Goal: Transaction & Acquisition: Purchase product/service

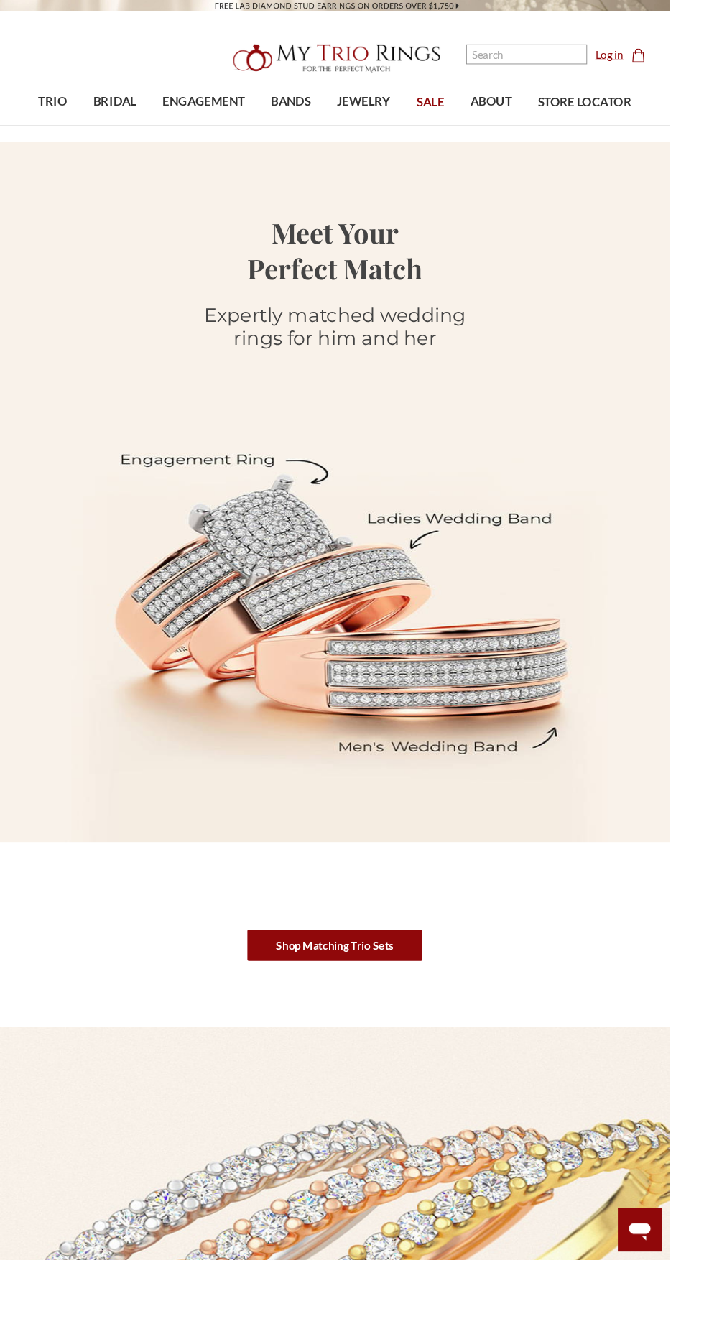
click at [649, 53] on link "Log in" at bounding box center [640, 57] width 29 height 17
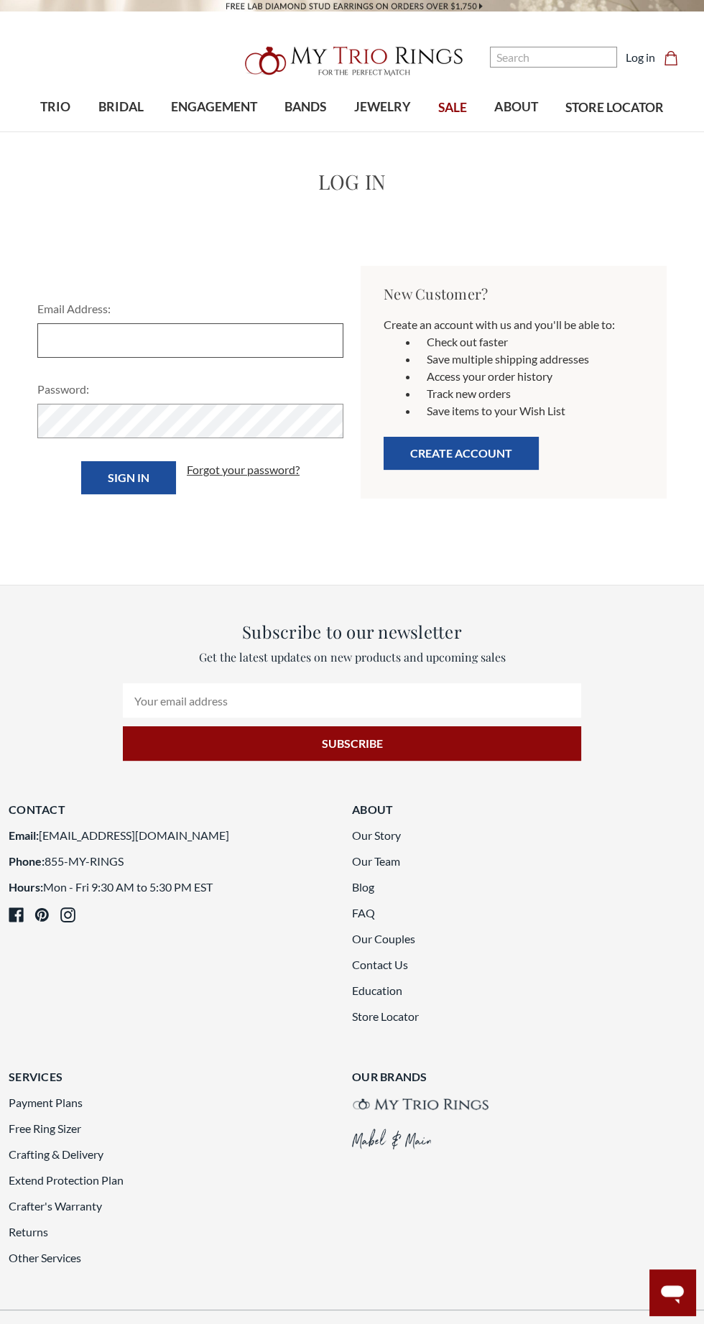
click at [93, 340] on input "Email Address:" at bounding box center [190, 340] width 306 height 34
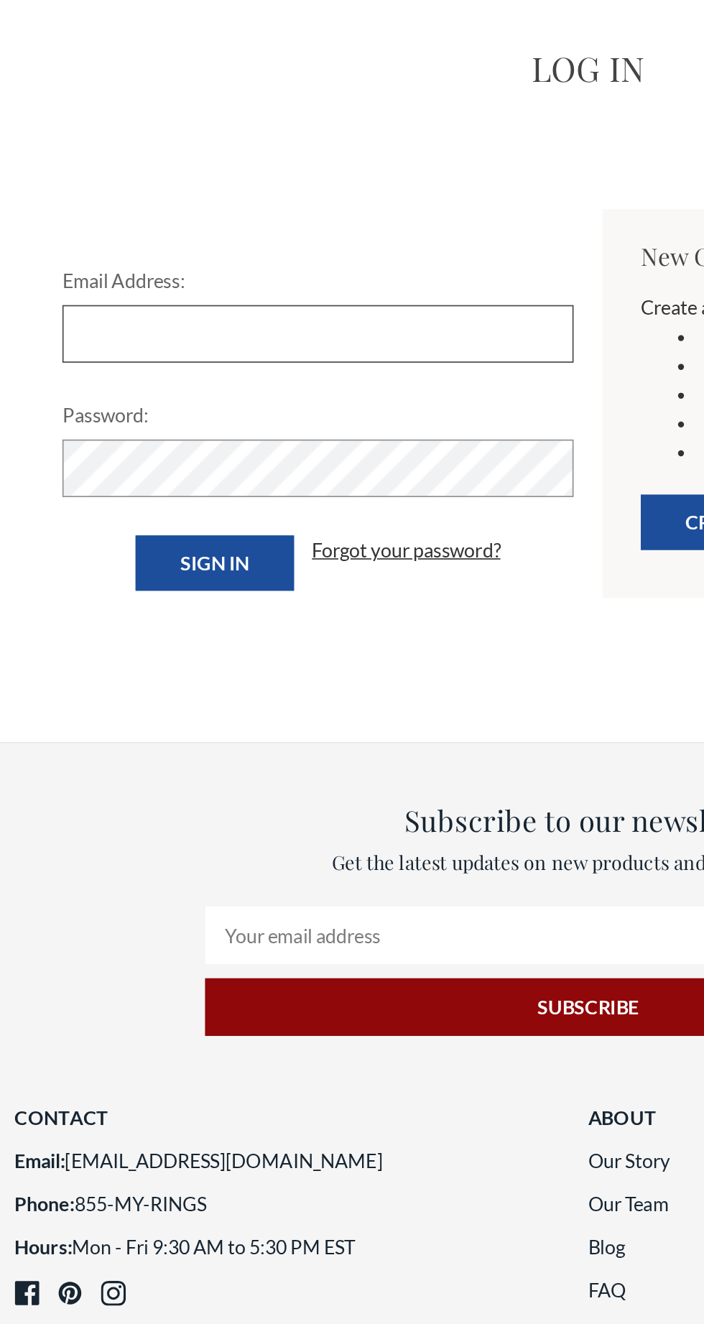
type input "ahava2239@gmail.com"
click at [250, 473] on link "Forgot your password?" at bounding box center [243, 469] width 113 height 17
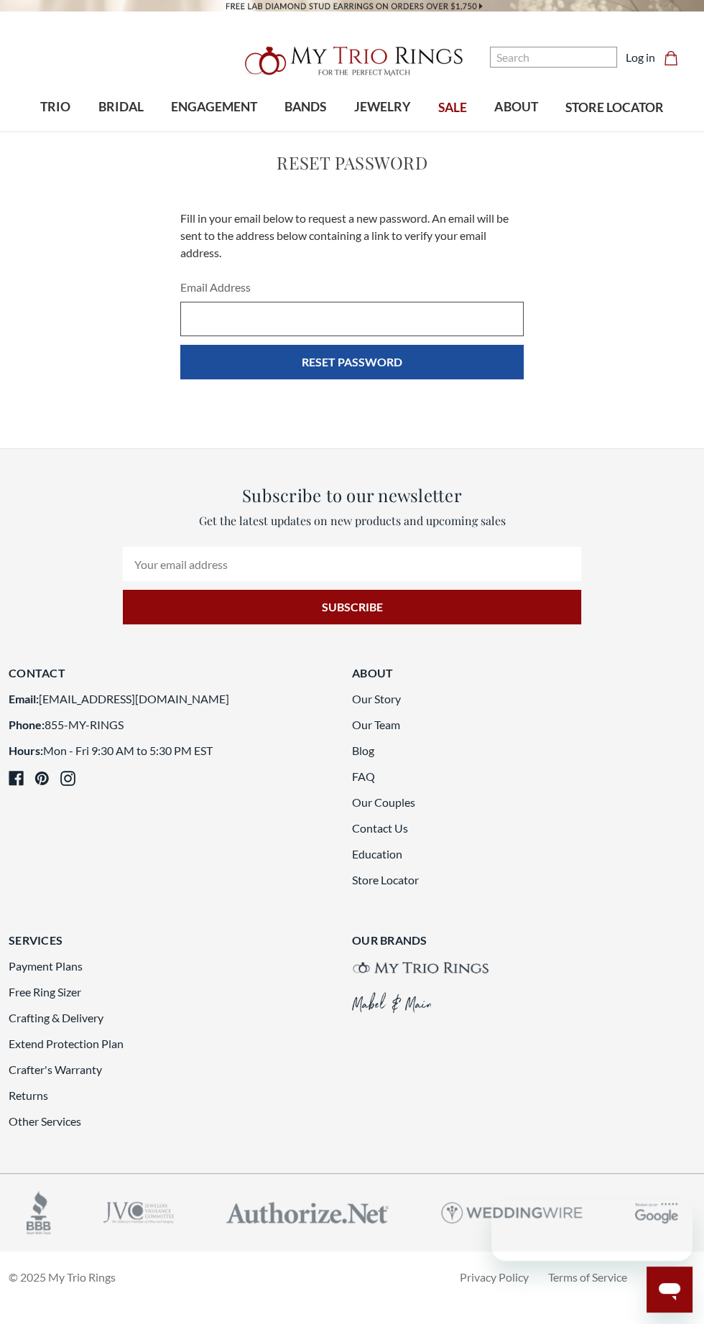
click at [223, 317] on input "Email Address" at bounding box center [351, 319] width 343 height 34
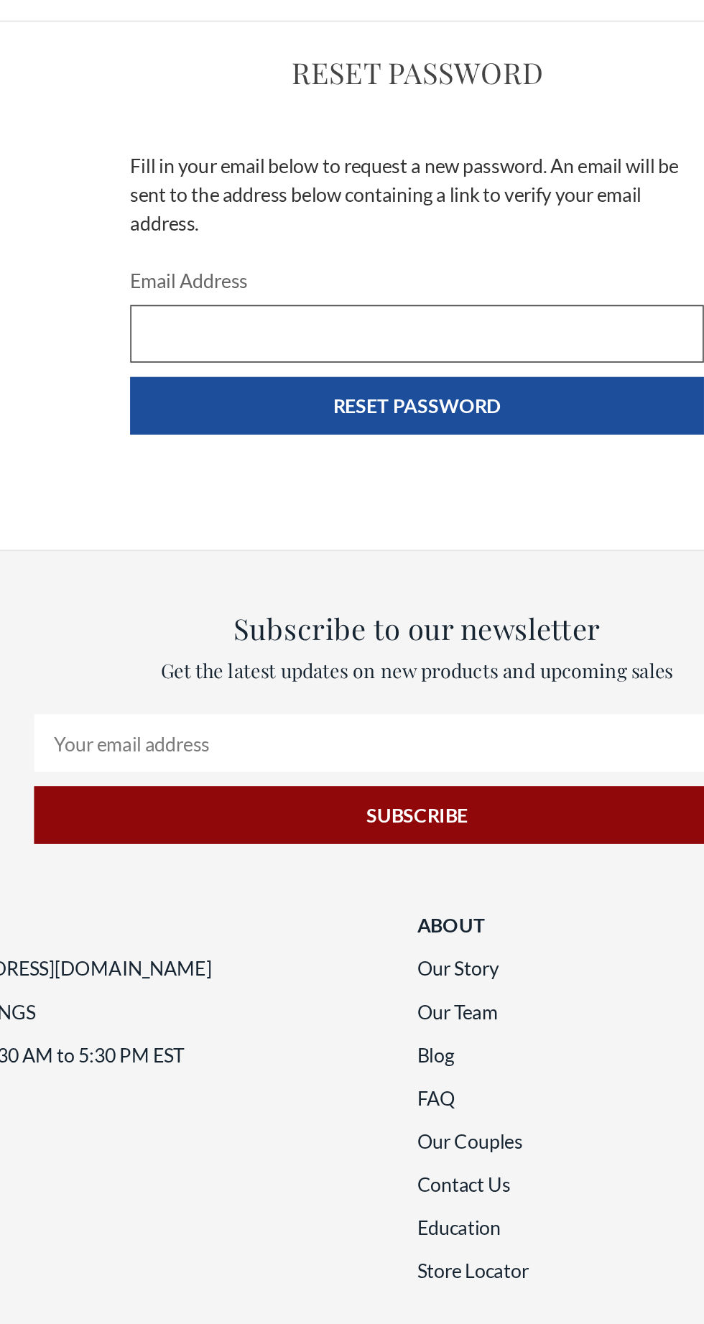
type input "[EMAIL_ADDRESS][DOMAIN_NAME]"
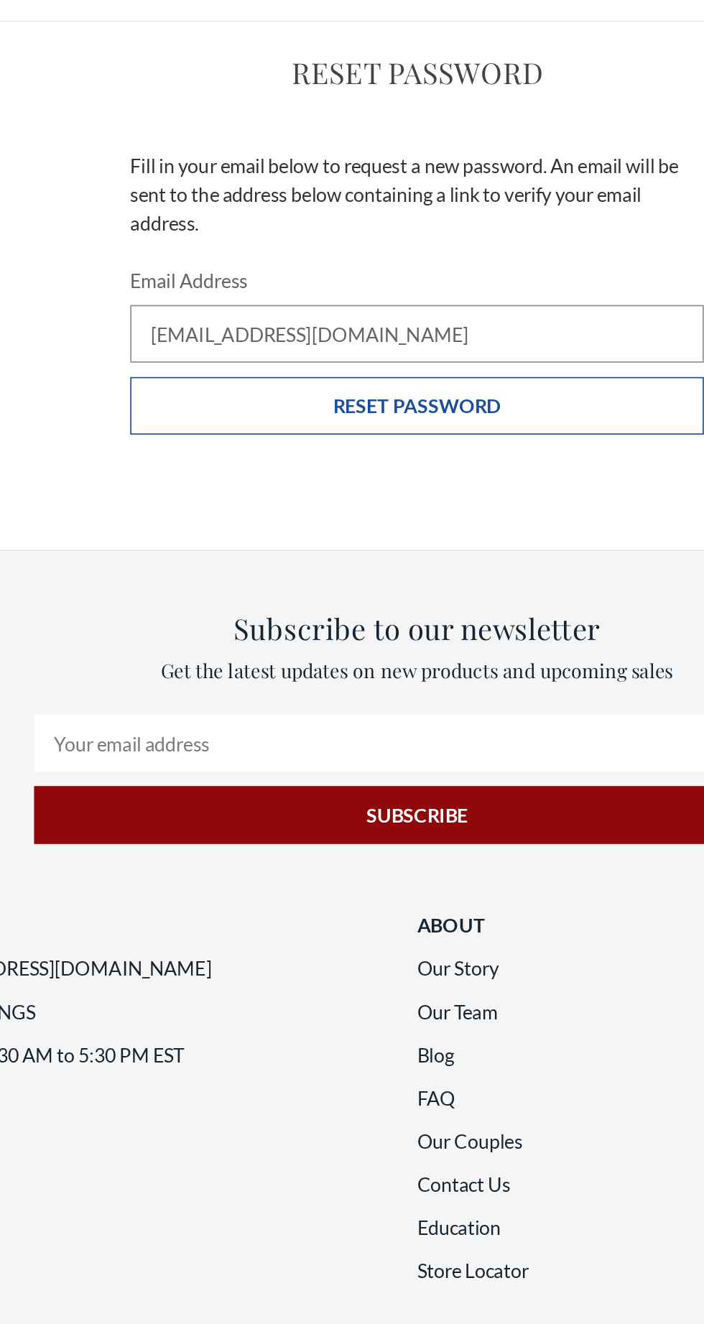
click at [248, 366] on input "Reset Password" at bounding box center [351, 362] width 343 height 34
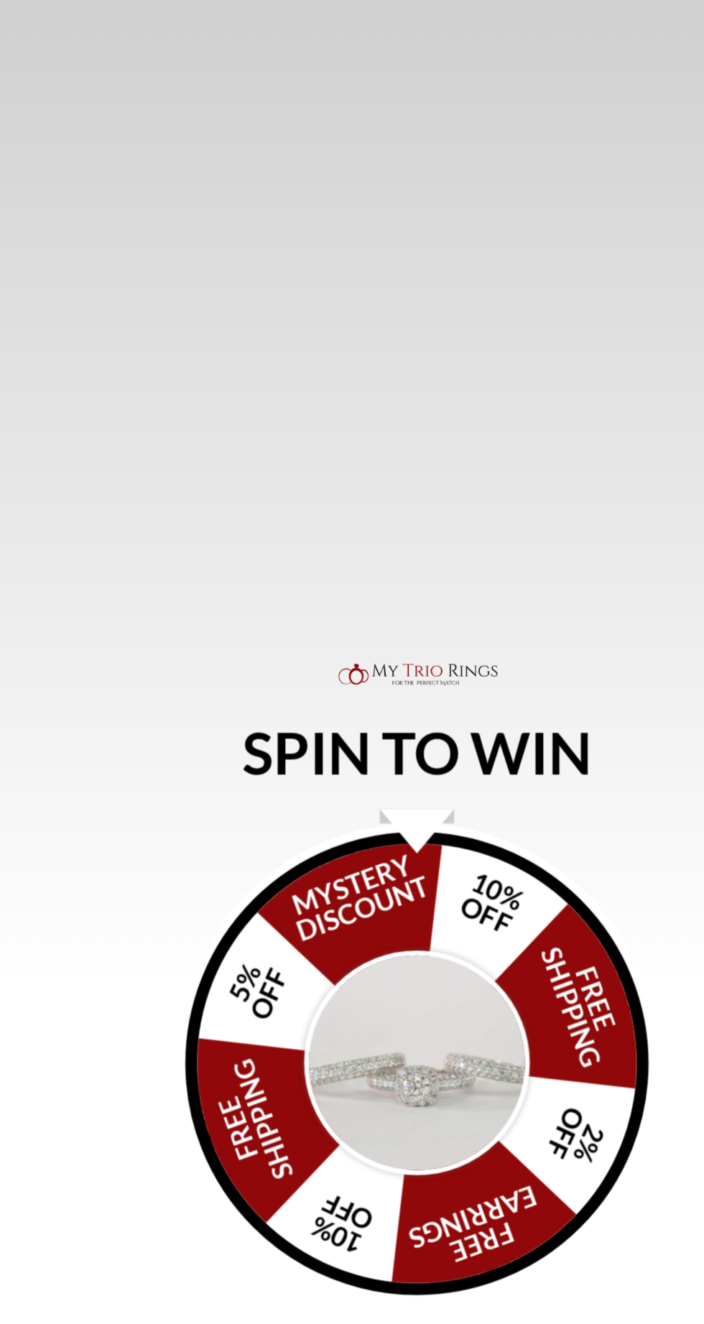
click at [329, 664] on img "Alia popup" at bounding box center [351, 711] width 135 height 135
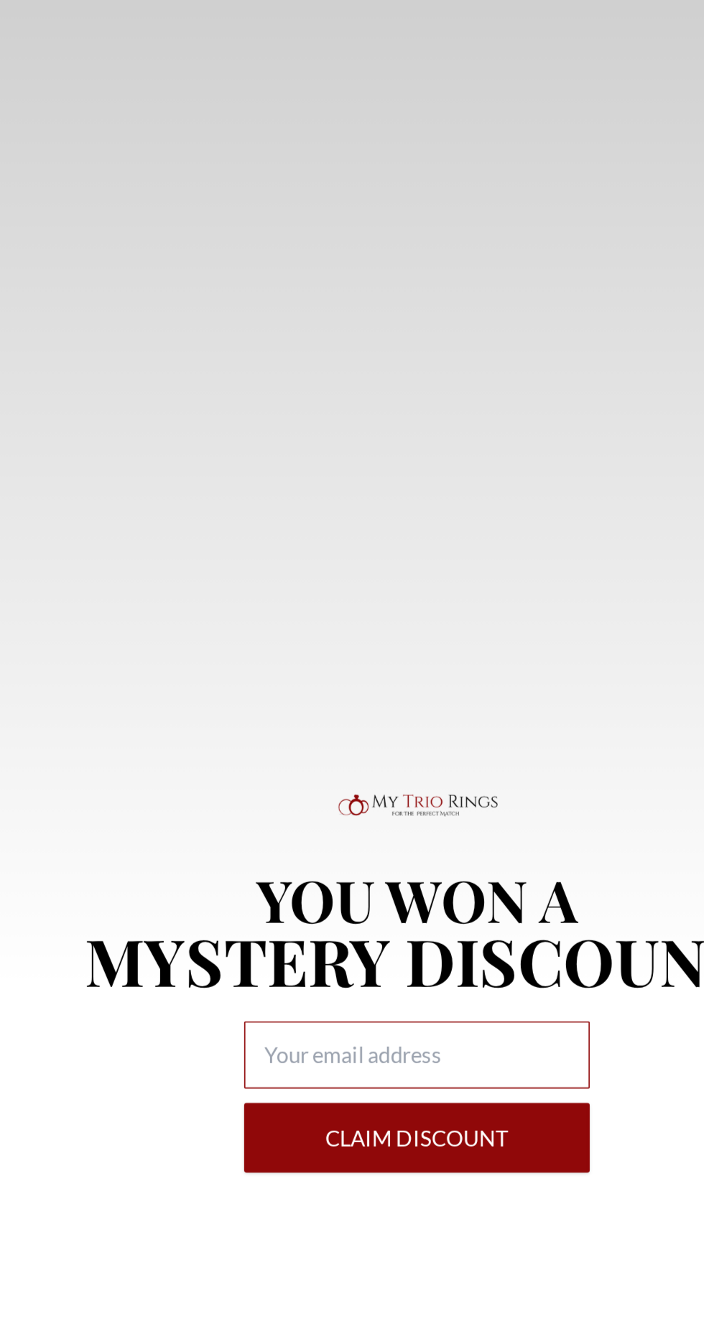
click at [394, 707] on input "Alia popup" at bounding box center [352, 707] width 207 height 40
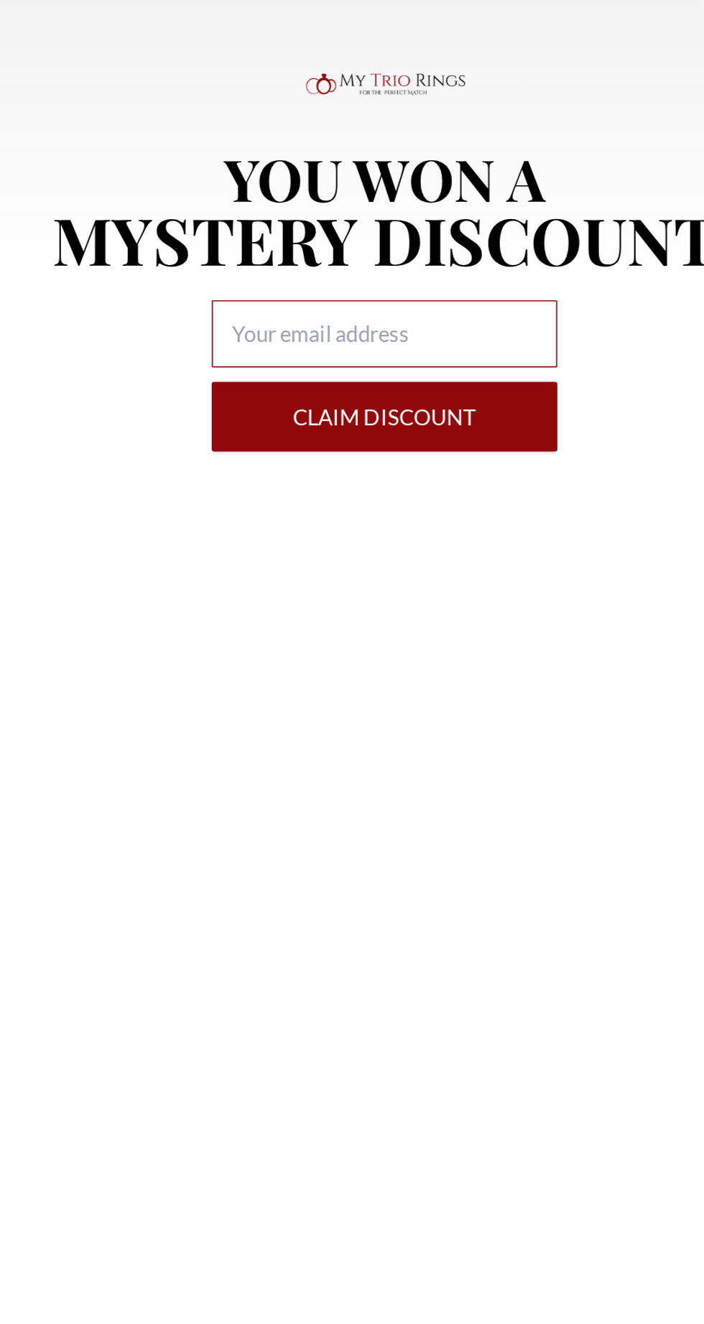
type input "[EMAIL_ADDRESS][DOMAIN_NAME]"
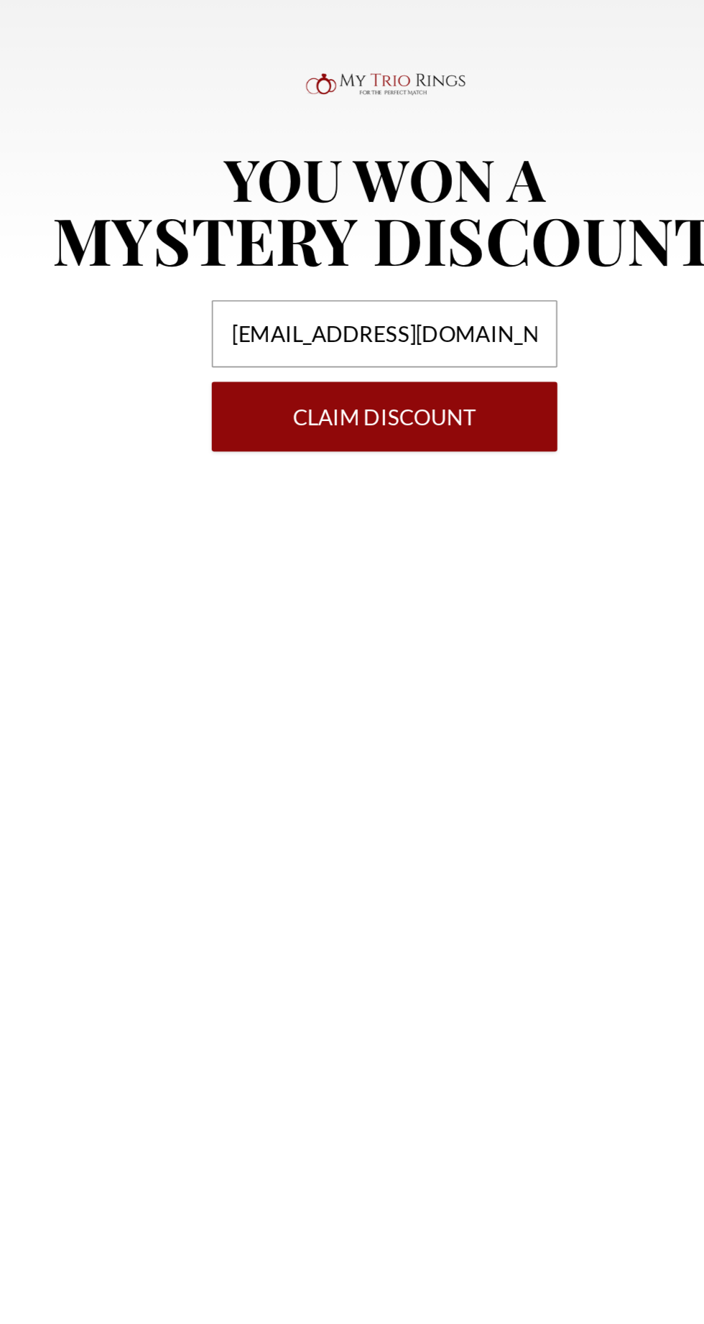
click at [409, 754] on button "Claim DISCOUNT" at bounding box center [352, 757] width 207 height 42
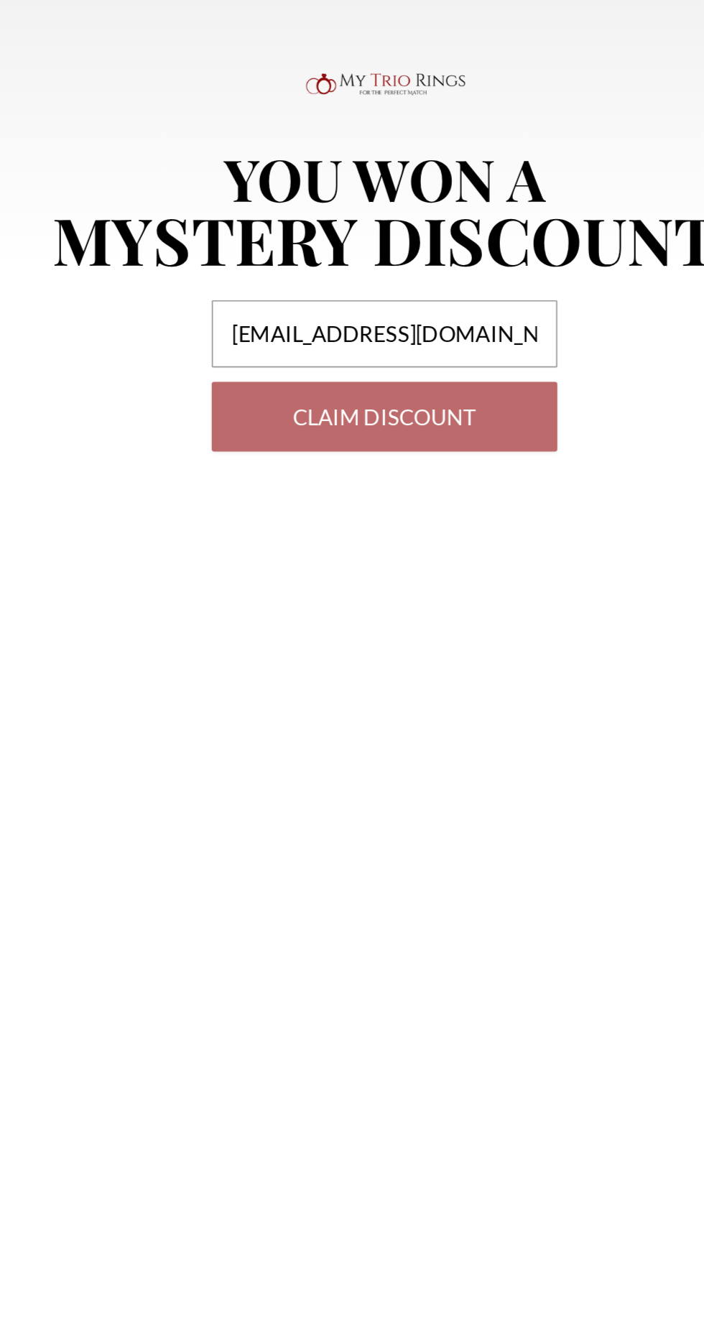
select select "US"
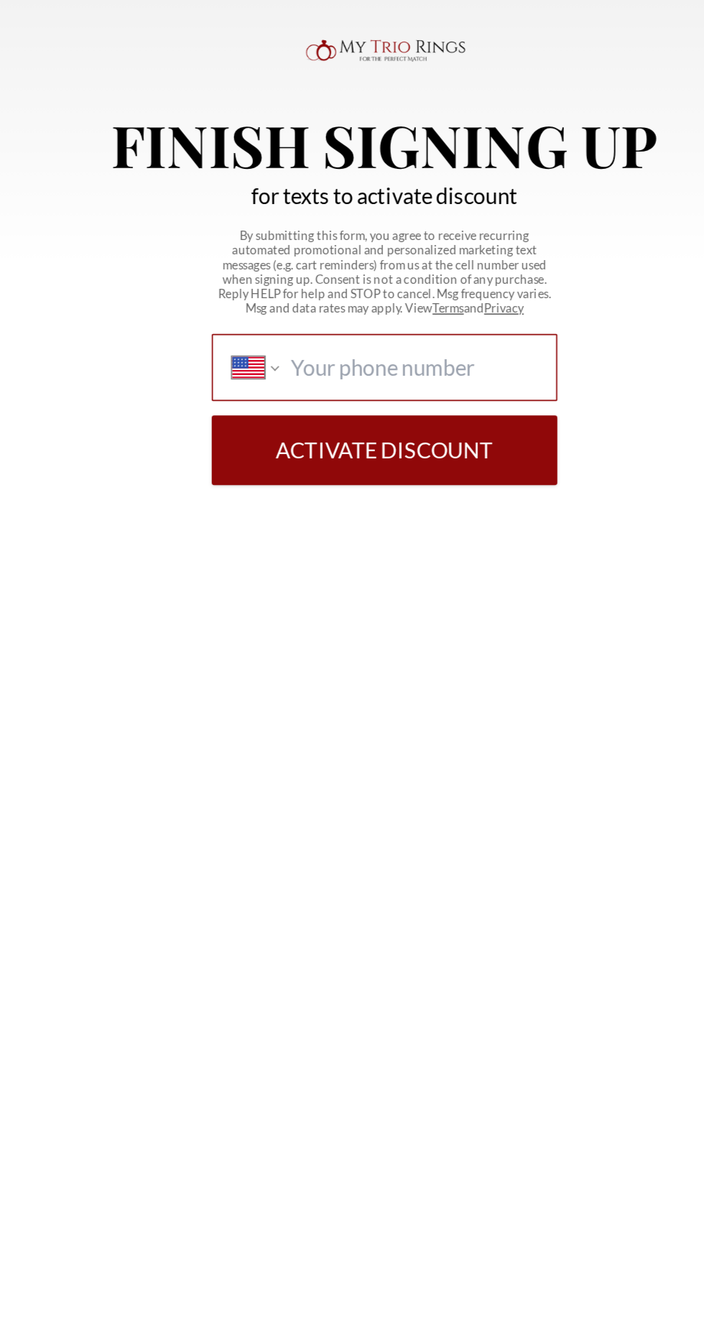
click at [417, 725] on input "International Afghanistan Åland Islands Albania Algeria American Samoa Andorra …" at bounding box center [369, 727] width 147 height 16
type input "1 (346) 742-8218"
click at [341, 778] on button "Activate Discount" at bounding box center [352, 777] width 207 height 42
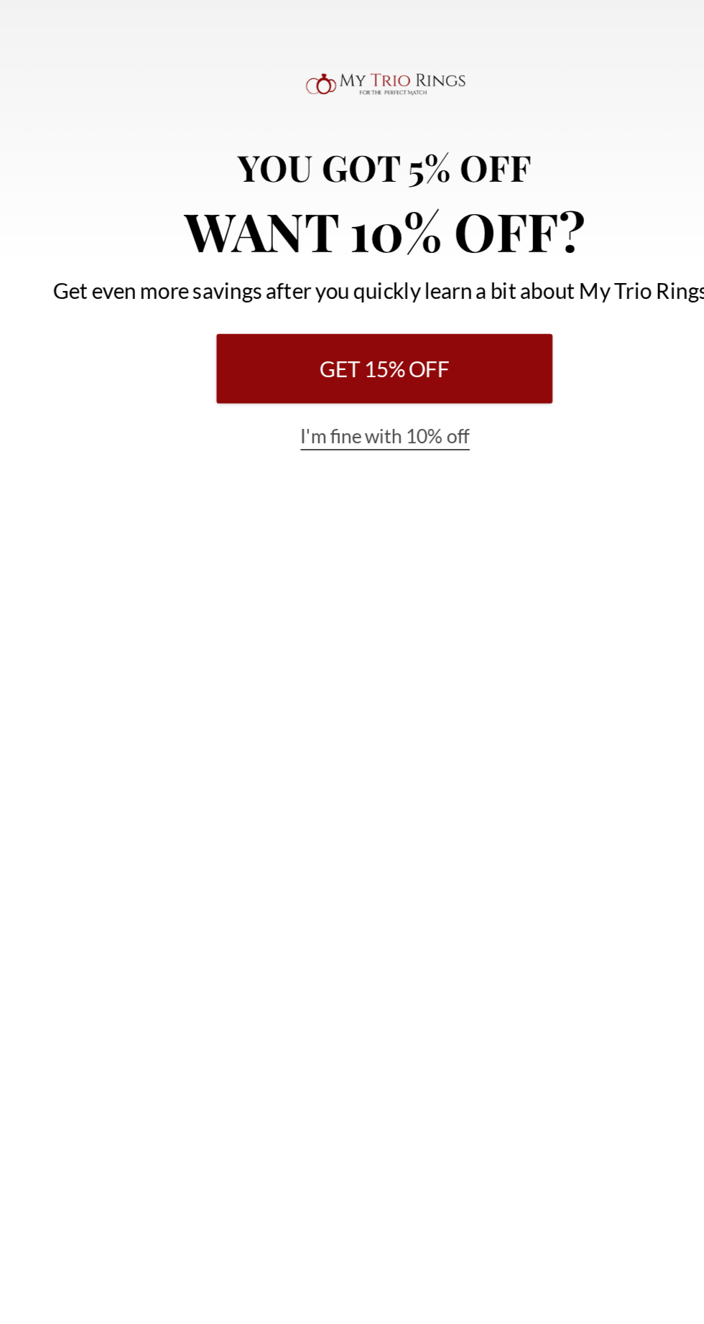
click at [412, 733] on button "Get 15% Off" at bounding box center [351, 728] width 201 height 42
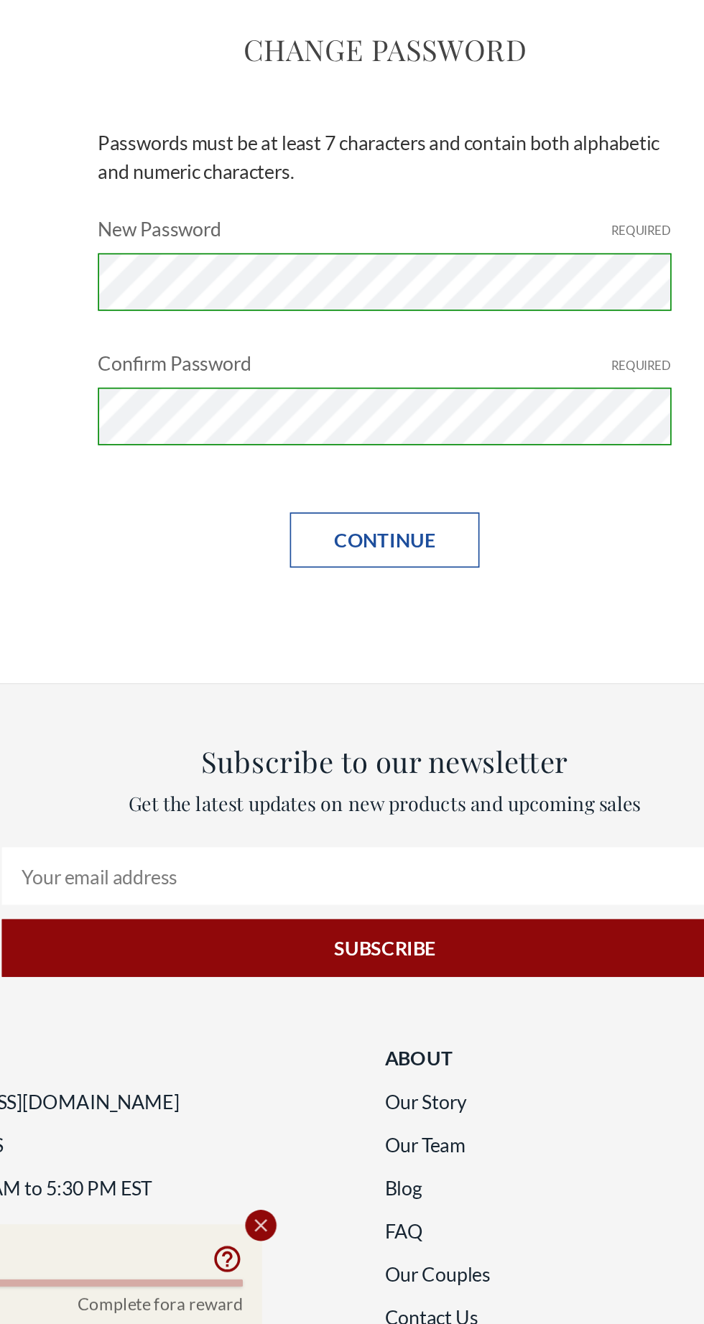
click at [327, 460] on input "Continue" at bounding box center [351, 456] width 113 height 33
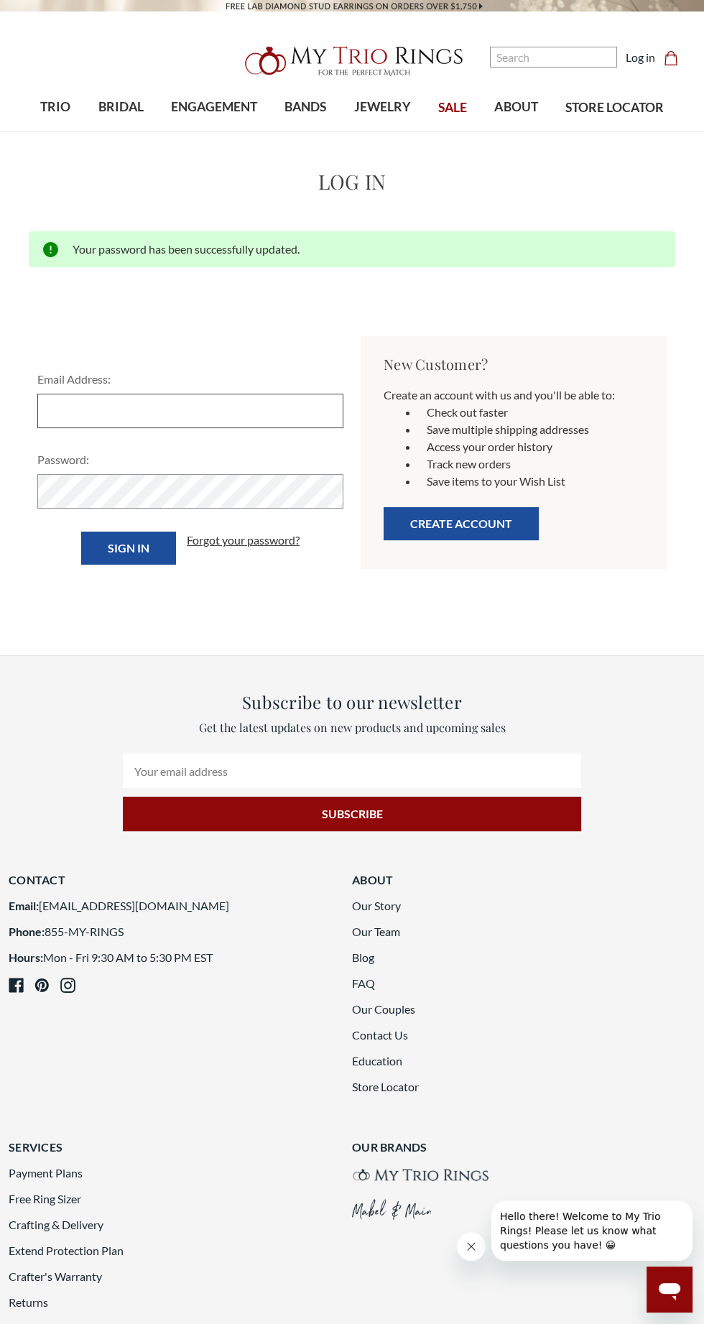
click at [258, 409] on input "Email Address:" at bounding box center [190, 411] width 306 height 34
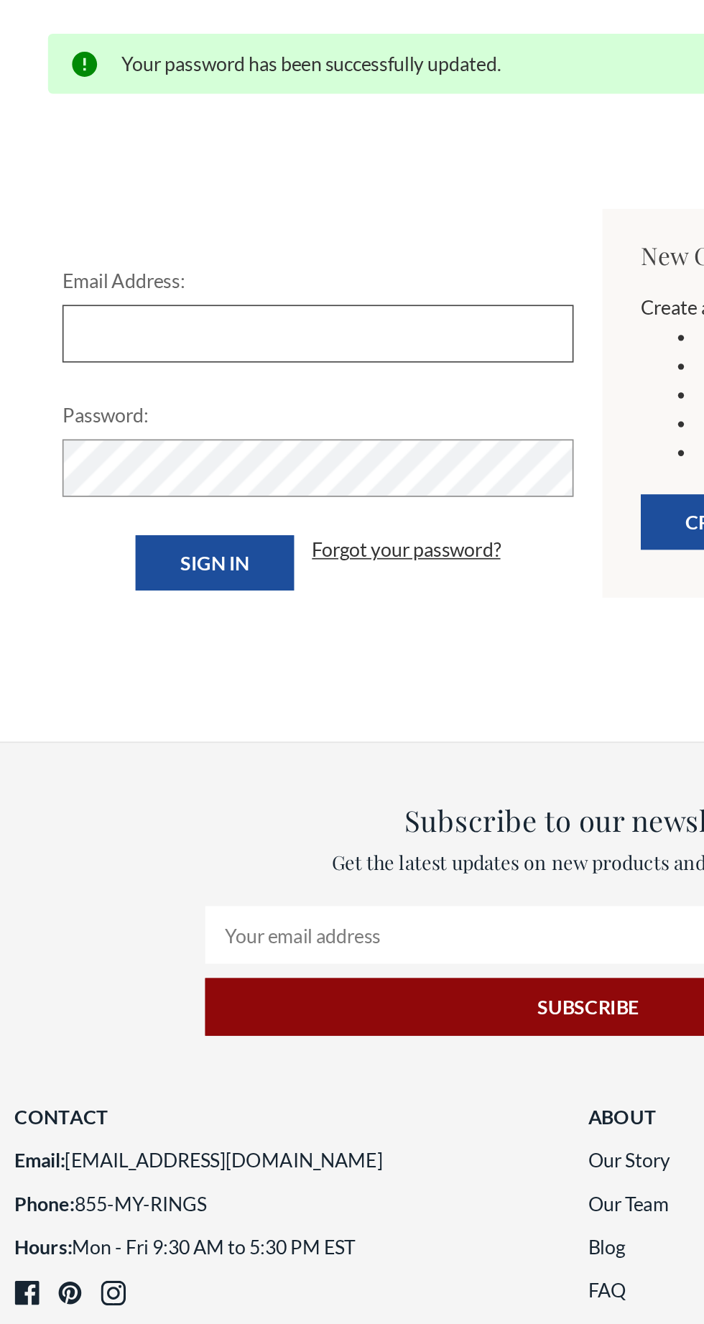
type input "[EMAIL_ADDRESS][DOMAIN_NAME]"
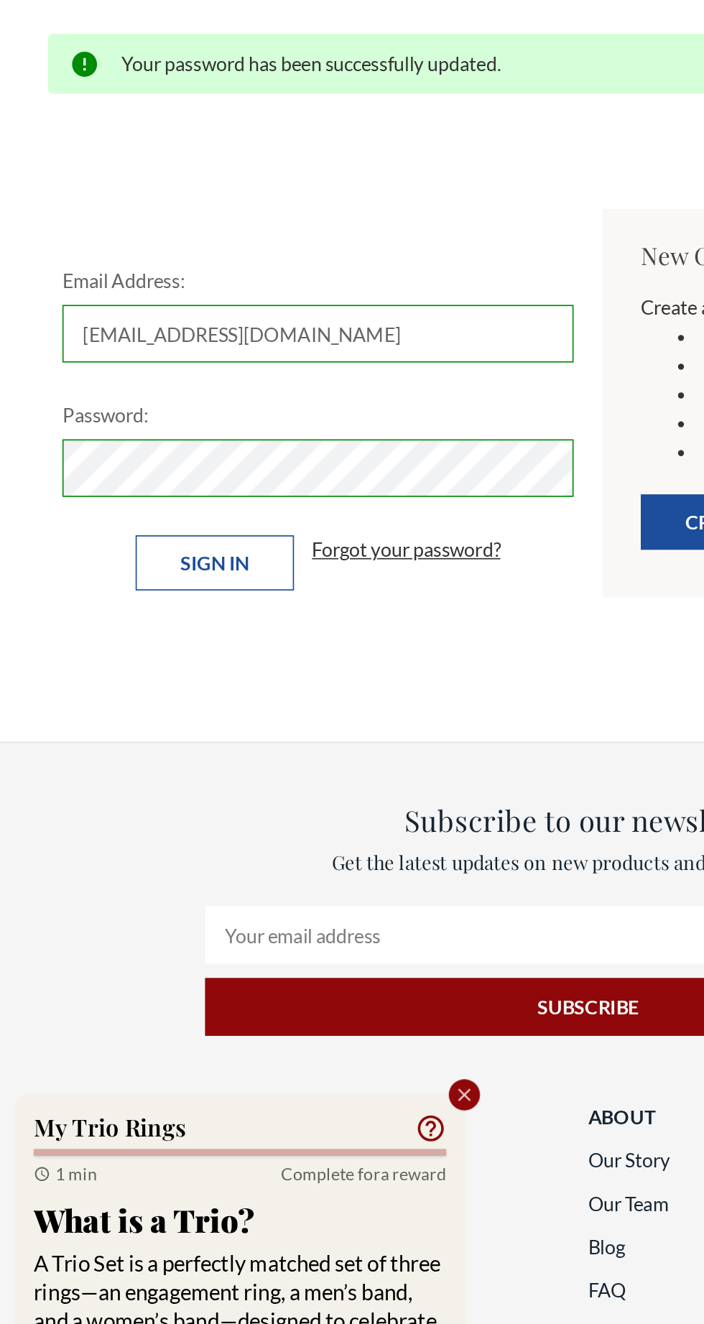
click at [144, 544] on input "Sign in" at bounding box center [128, 548] width 95 height 33
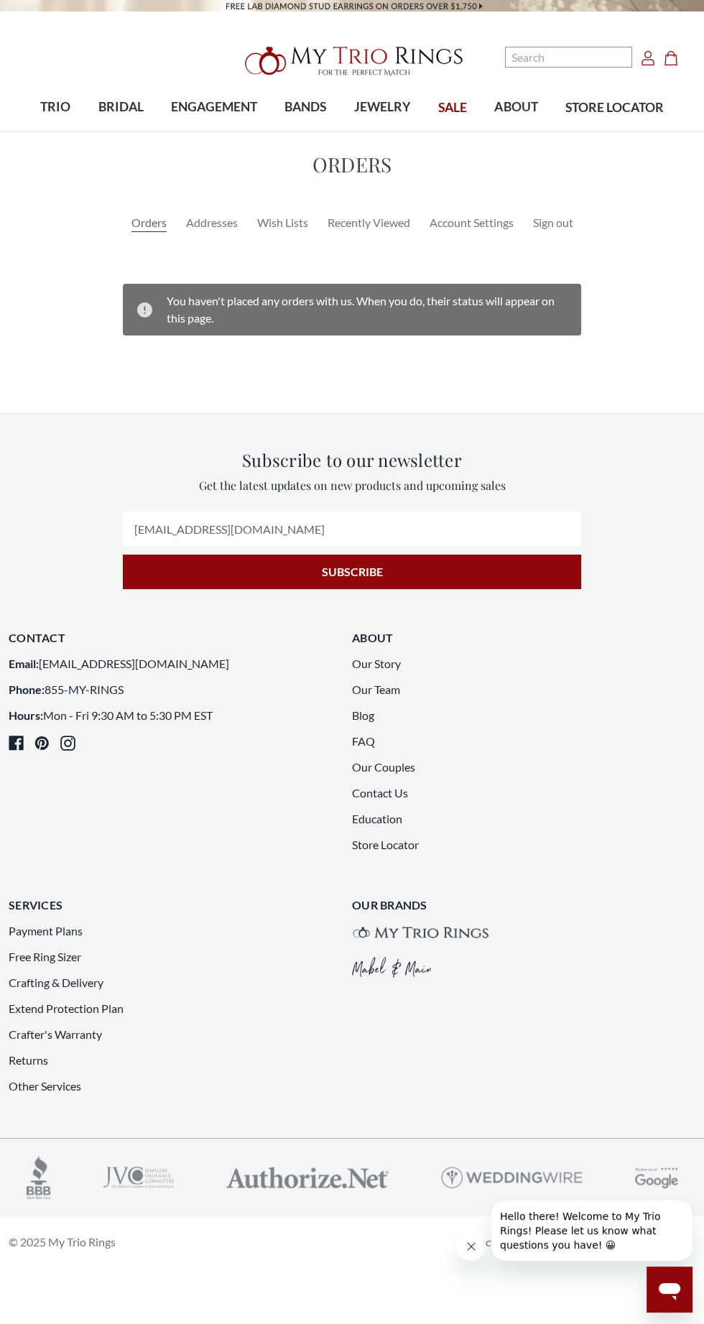
click at [664, 53] on icon "Cart Cart" at bounding box center [671, 58] width 14 height 14
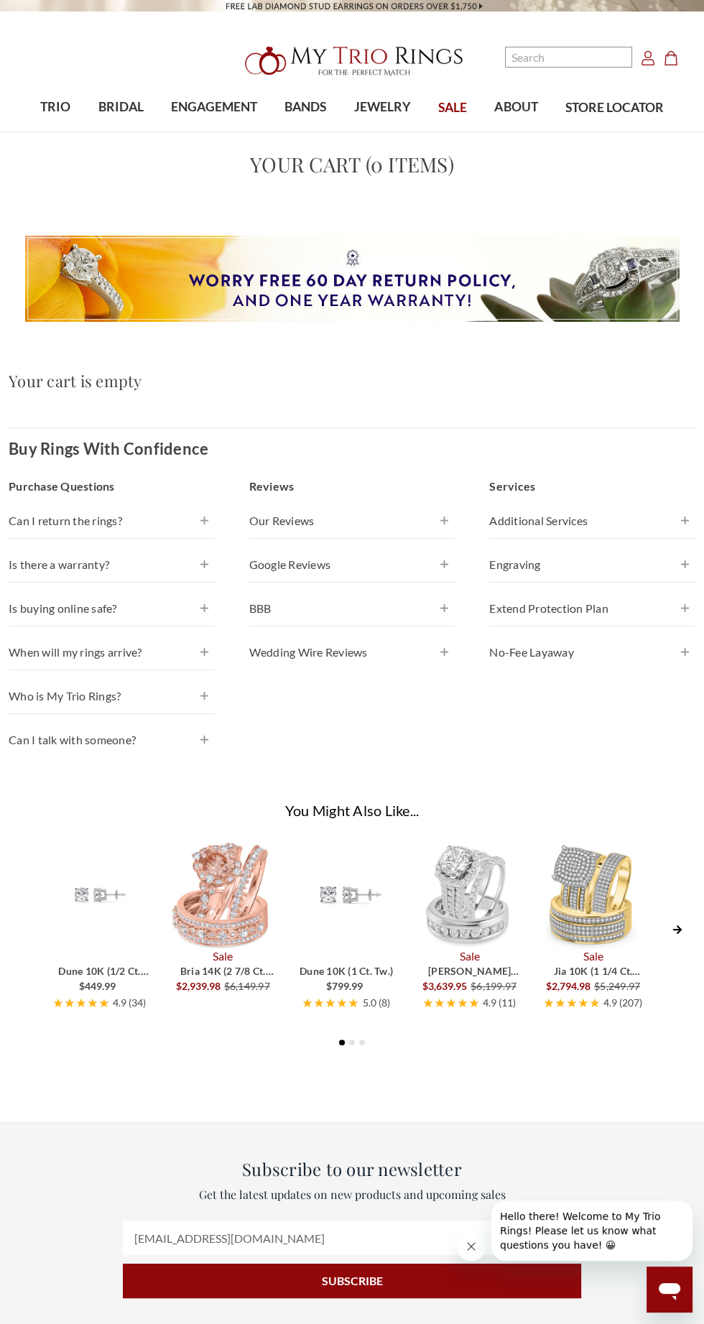
click at [648, 59] on icon "Account Account" at bounding box center [648, 58] width 14 height 14
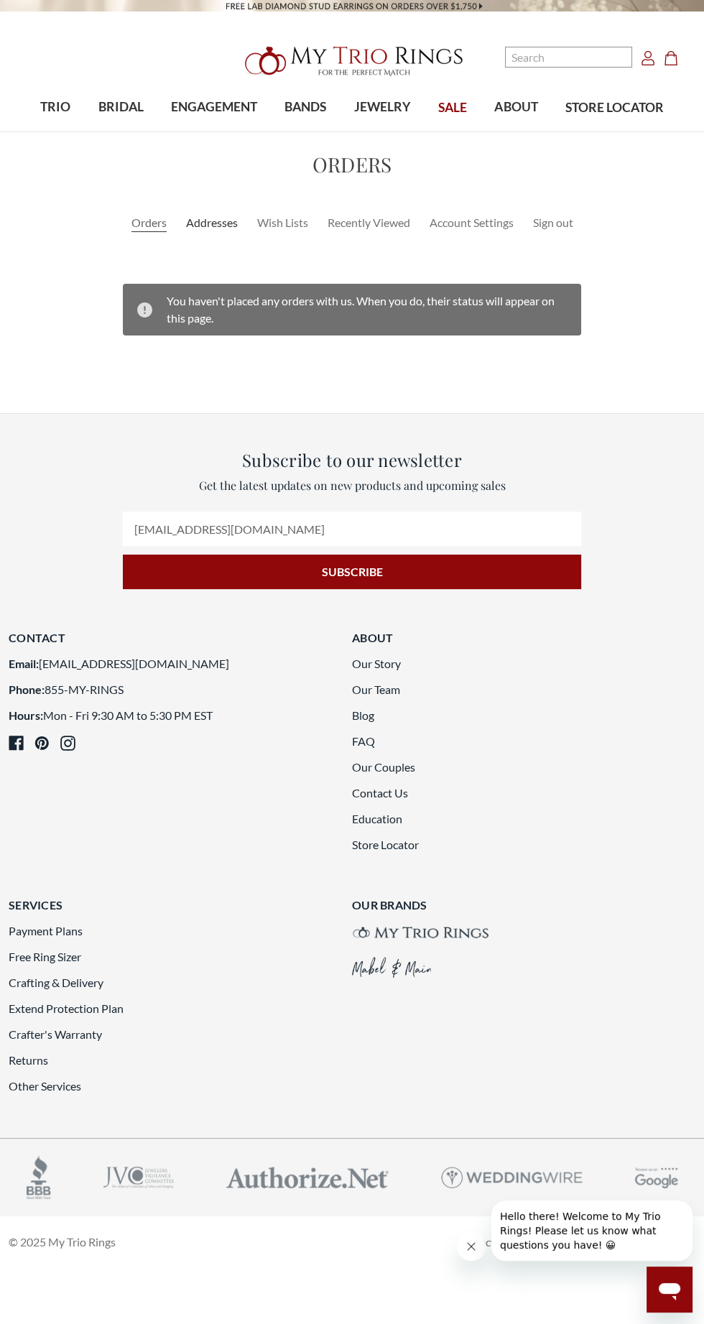
click at [212, 222] on link "Addresses" at bounding box center [212, 222] width 52 height 17
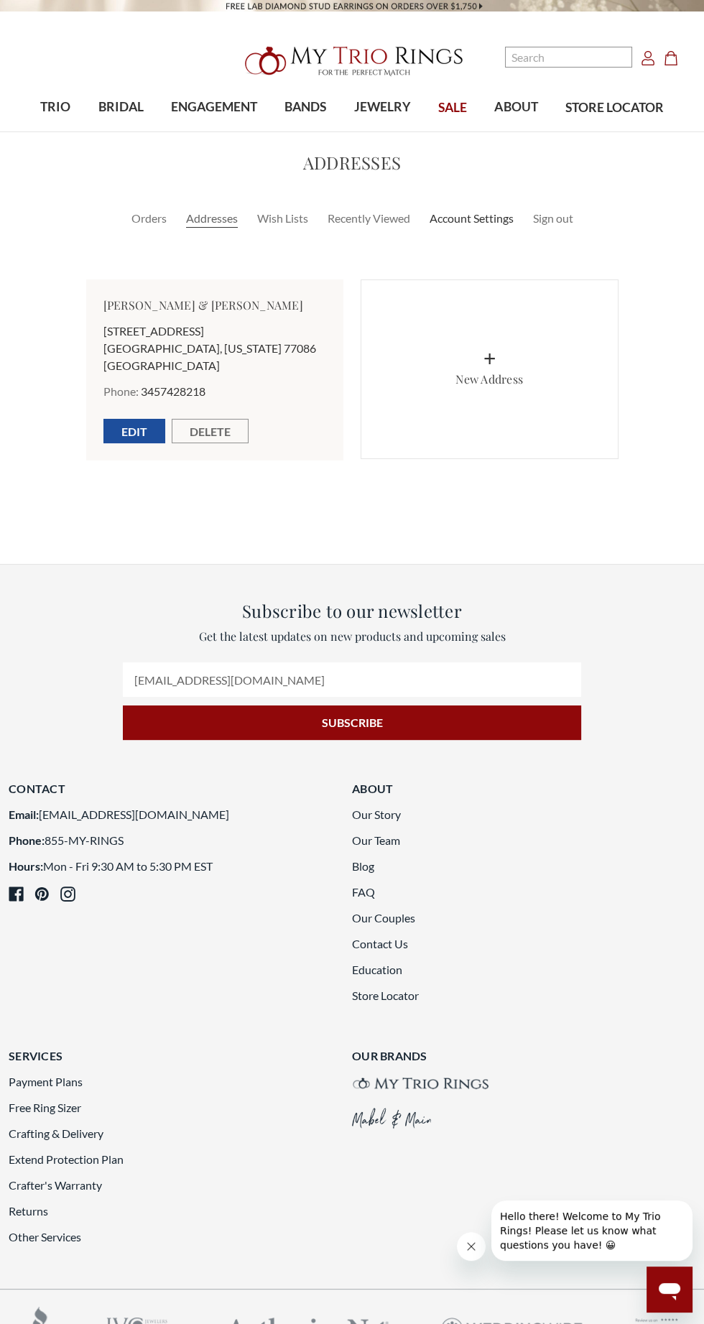
click at [487, 216] on link "Account Settings" at bounding box center [472, 218] width 84 height 17
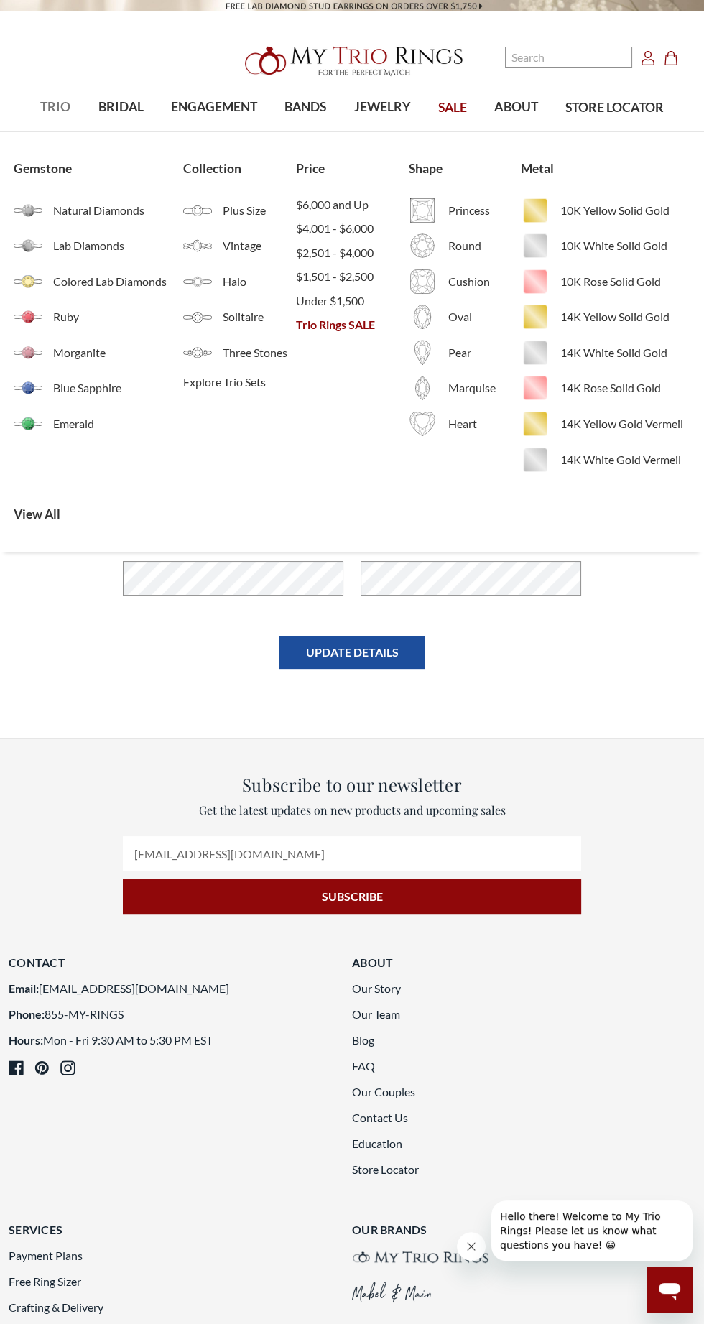
click at [50, 112] on span "TRIO" at bounding box center [55, 107] width 30 height 19
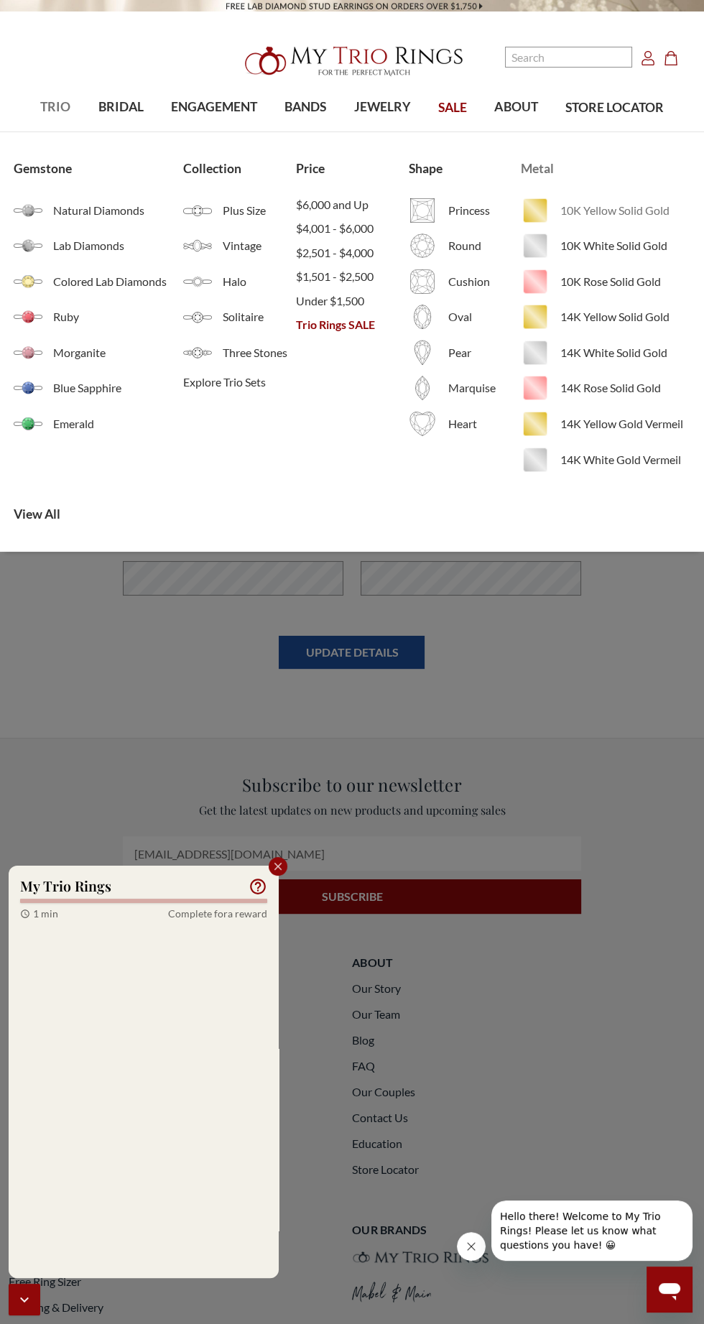
click at [599, 210] on span "10K Yellow Solid Gold" at bounding box center [624, 210] width 129 height 17
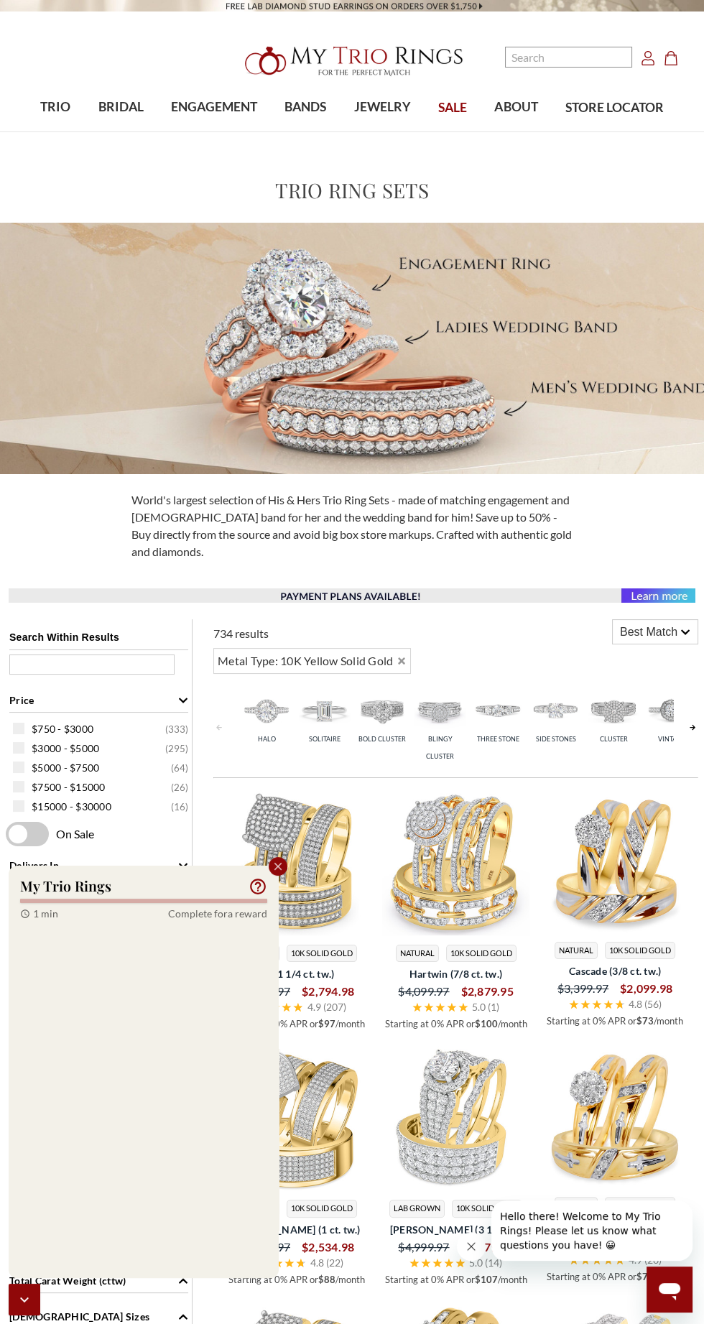
click at [17, 834] on span at bounding box center [27, 834] width 43 height 24
click at [9, 835] on input "checkbox" at bounding box center [9, 835] width 0 height 0
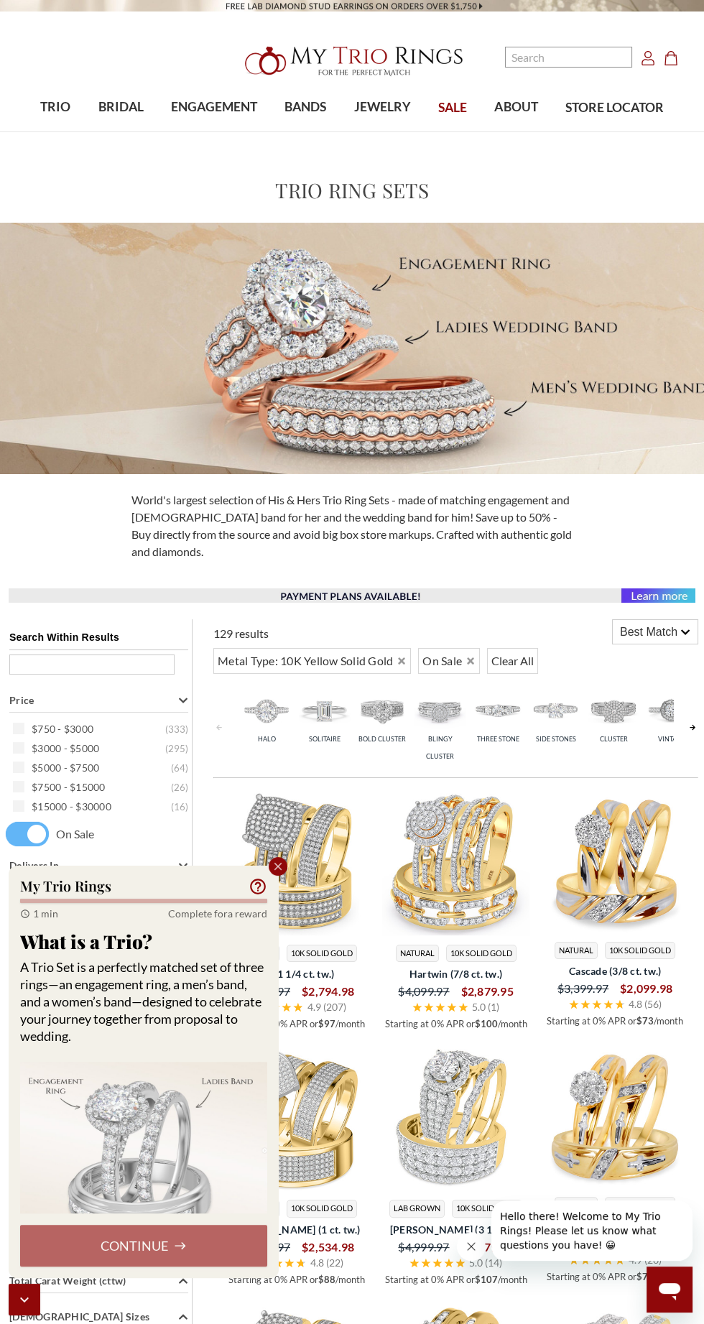
click at [278, 871] on icon "Close popup" at bounding box center [278, 866] width 13 height 13
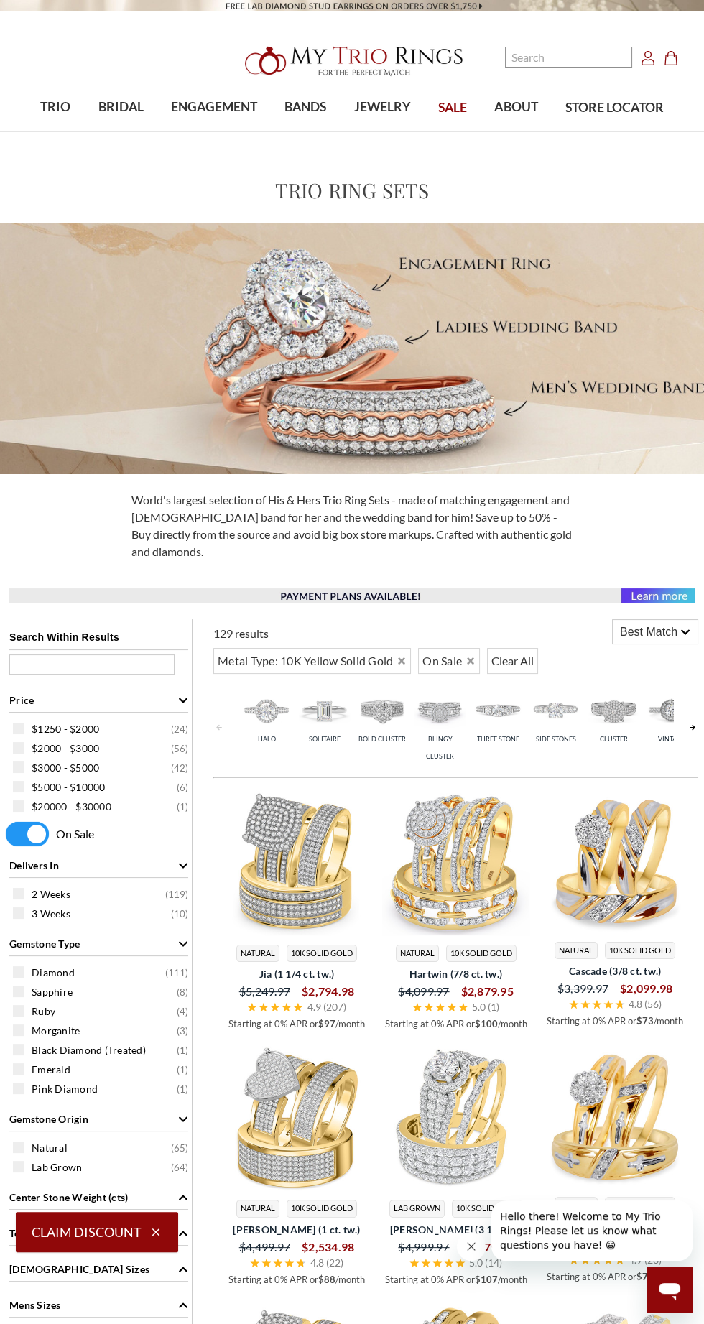
select select "US"
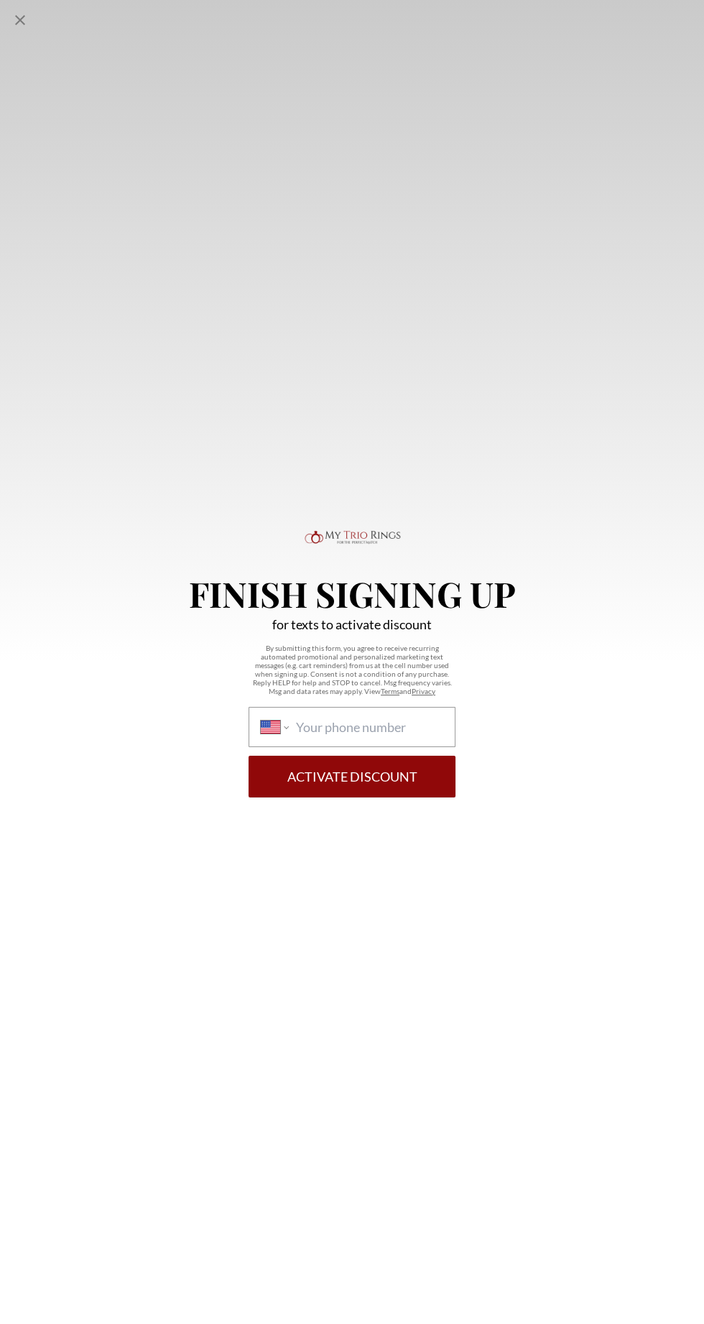
click at [664, 629] on div "Finish Signing Up for texts to activate discount By submitting this form, you a…" at bounding box center [352, 662] width 704 height 1324
click at [609, 260] on div "Finish Signing Up for texts to activate discount By submitting this form, you a…" at bounding box center [352, 662] width 704 height 1324
click at [22, 17] on icon "Close popup" at bounding box center [19, 19] width 17 height 17
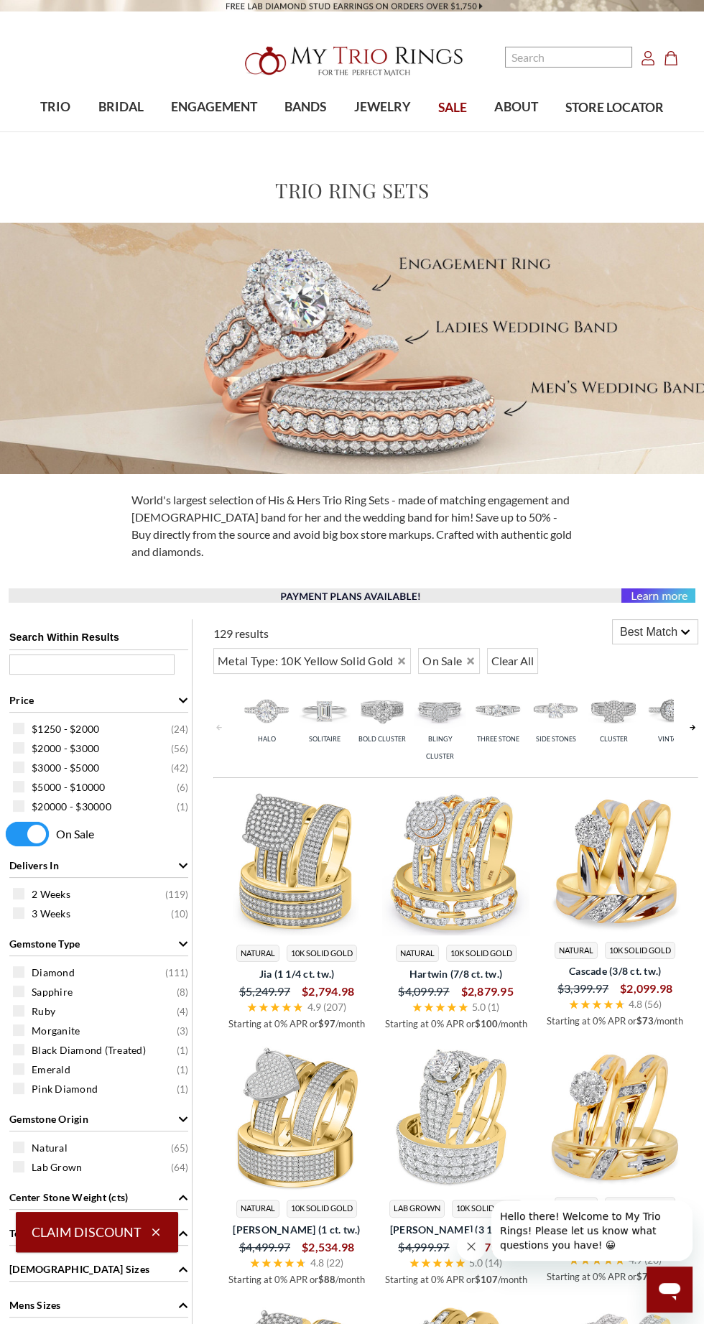
click at [667, 629] on span "Best Match" at bounding box center [648, 632] width 57 height 17
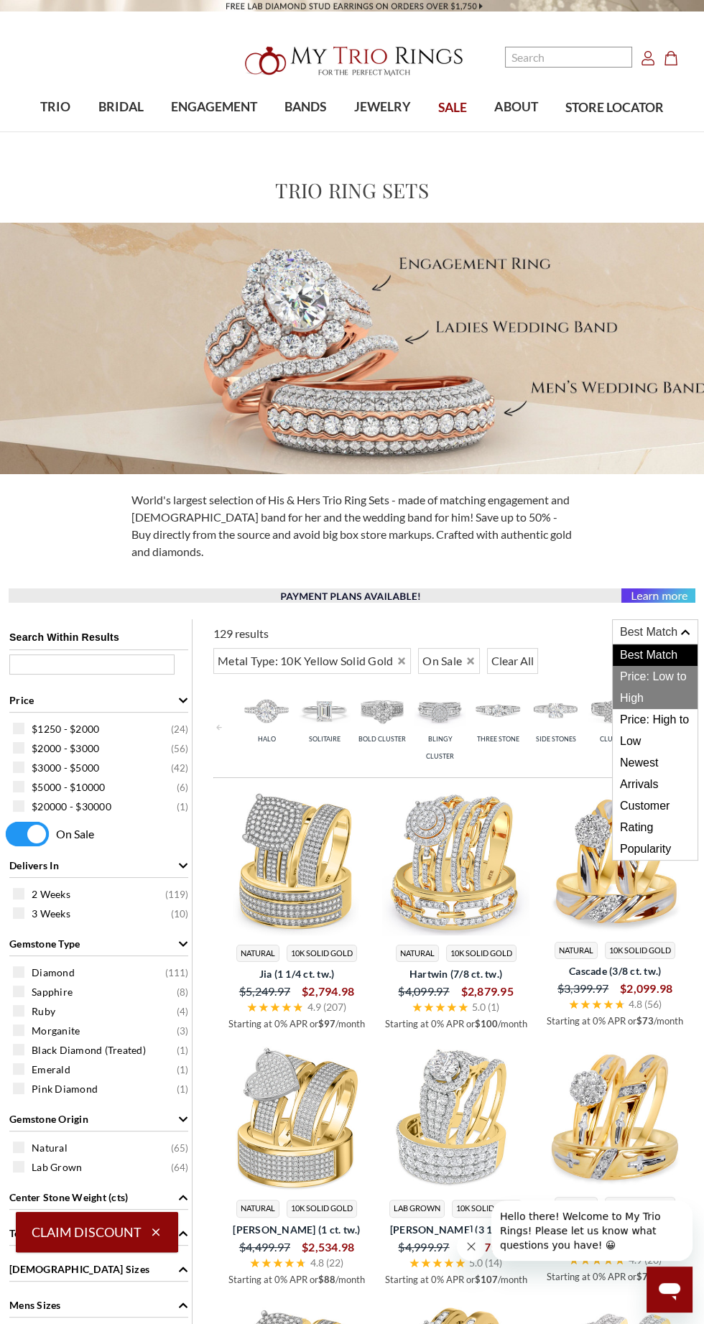
click at [666, 674] on span "Price: Low to High" at bounding box center [655, 687] width 85 height 43
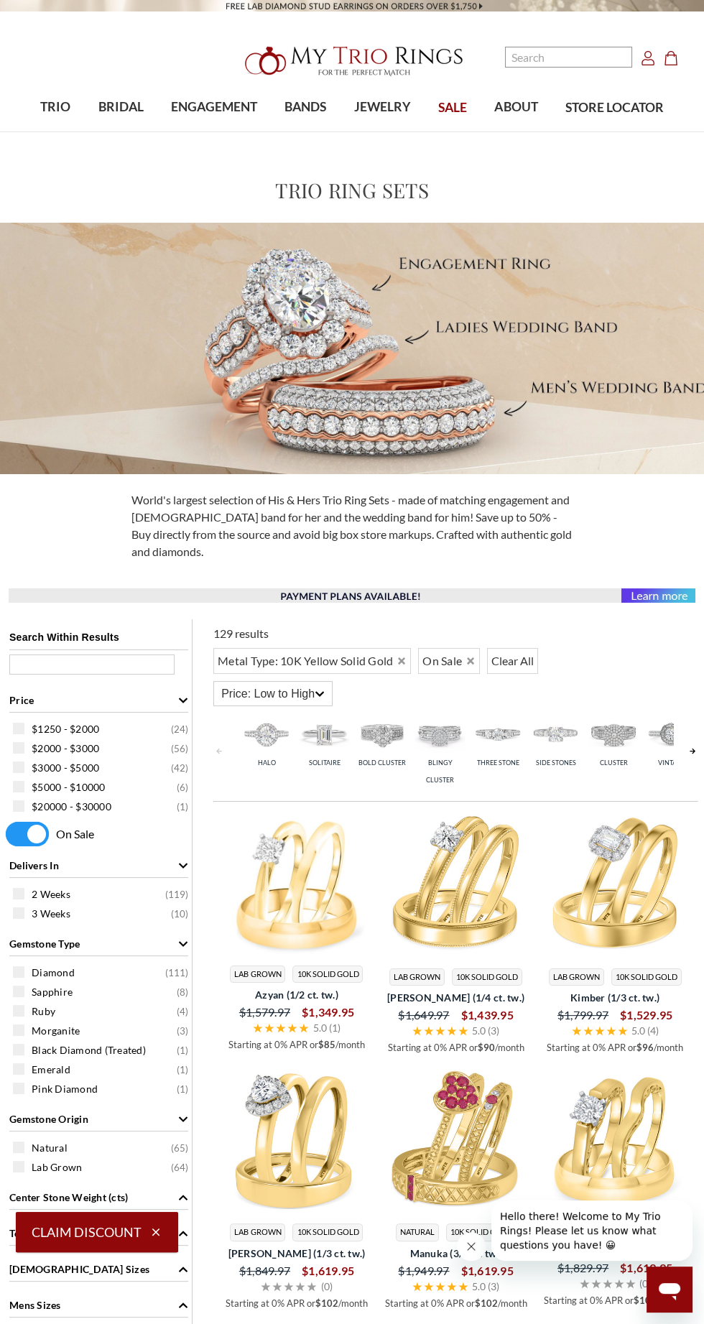
click at [26, 828] on span at bounding box center [27, 834] width 43 height 24
click at [9, 835] on input "checkbox" at bounding box center [9, 835] width 0 height 0
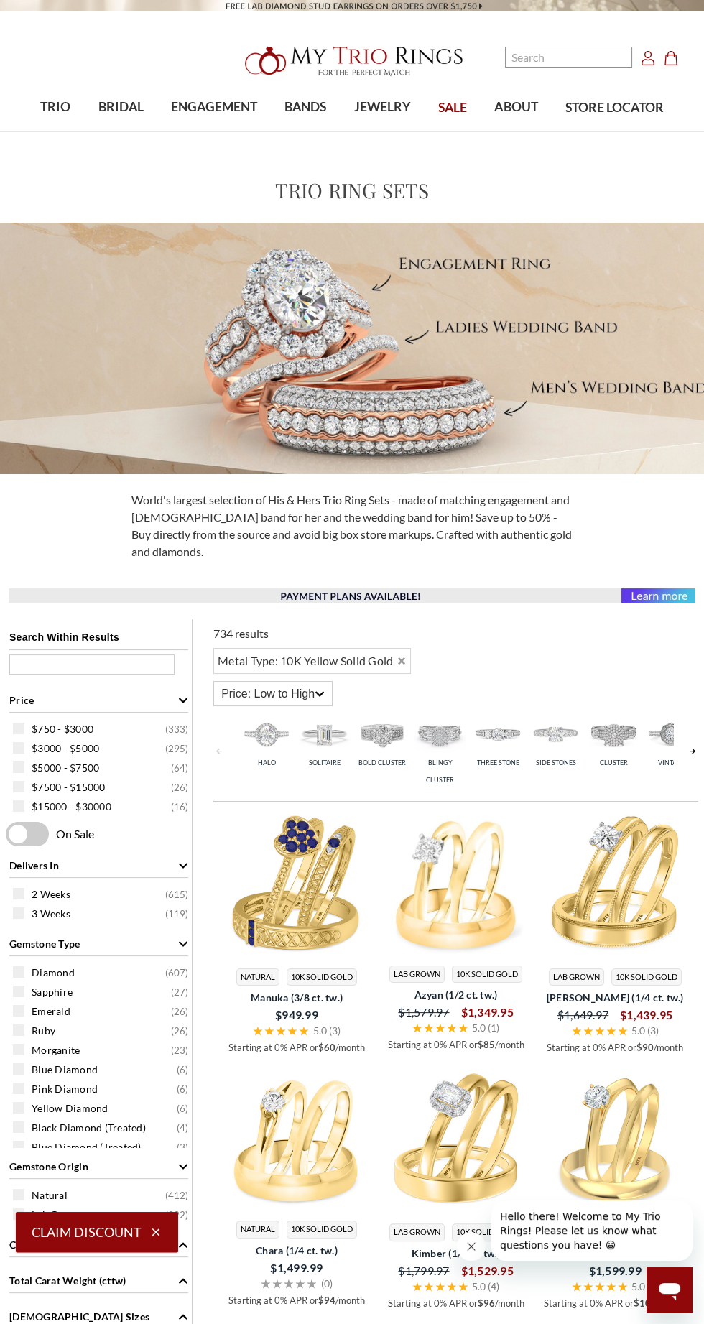
scroll to position [10, 0]
click at [24, 707] on span "Price" at bounding box center [21, 699] width 24 height 15
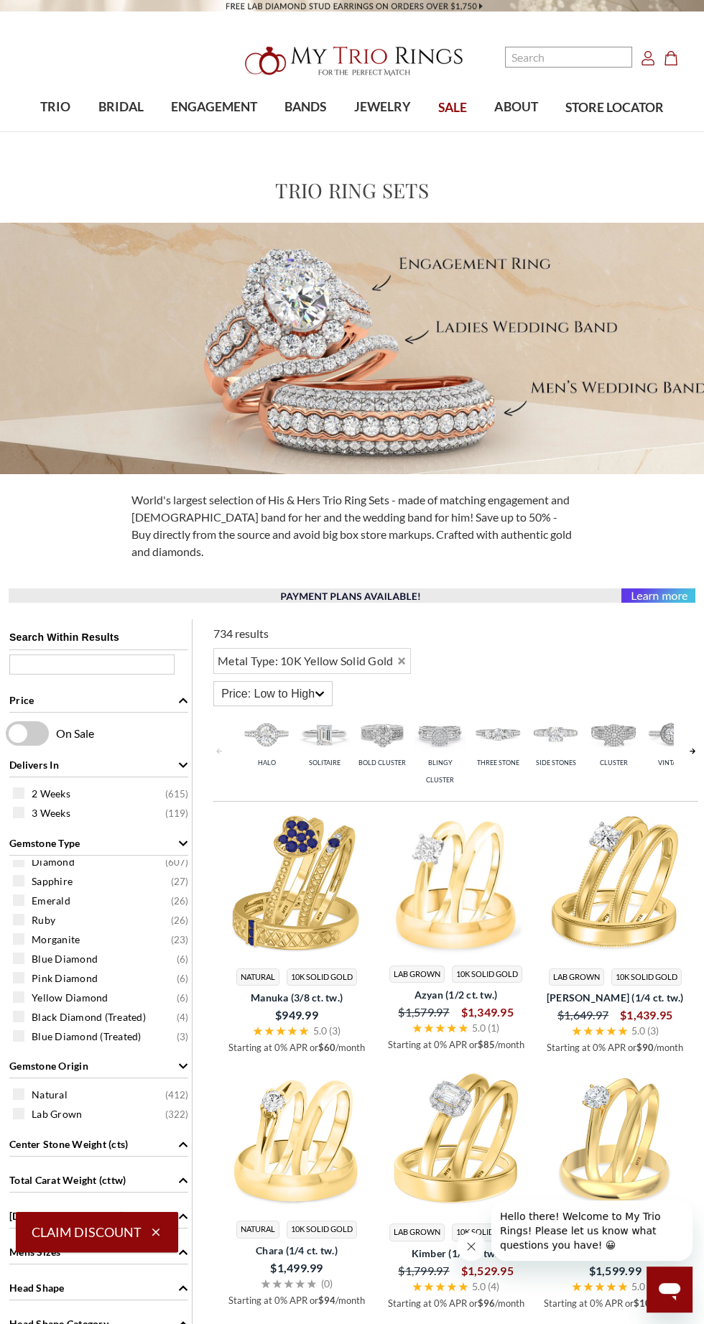
click at [170, 699] on div "Price" at bounding box center [98, 698] width 179 height 27
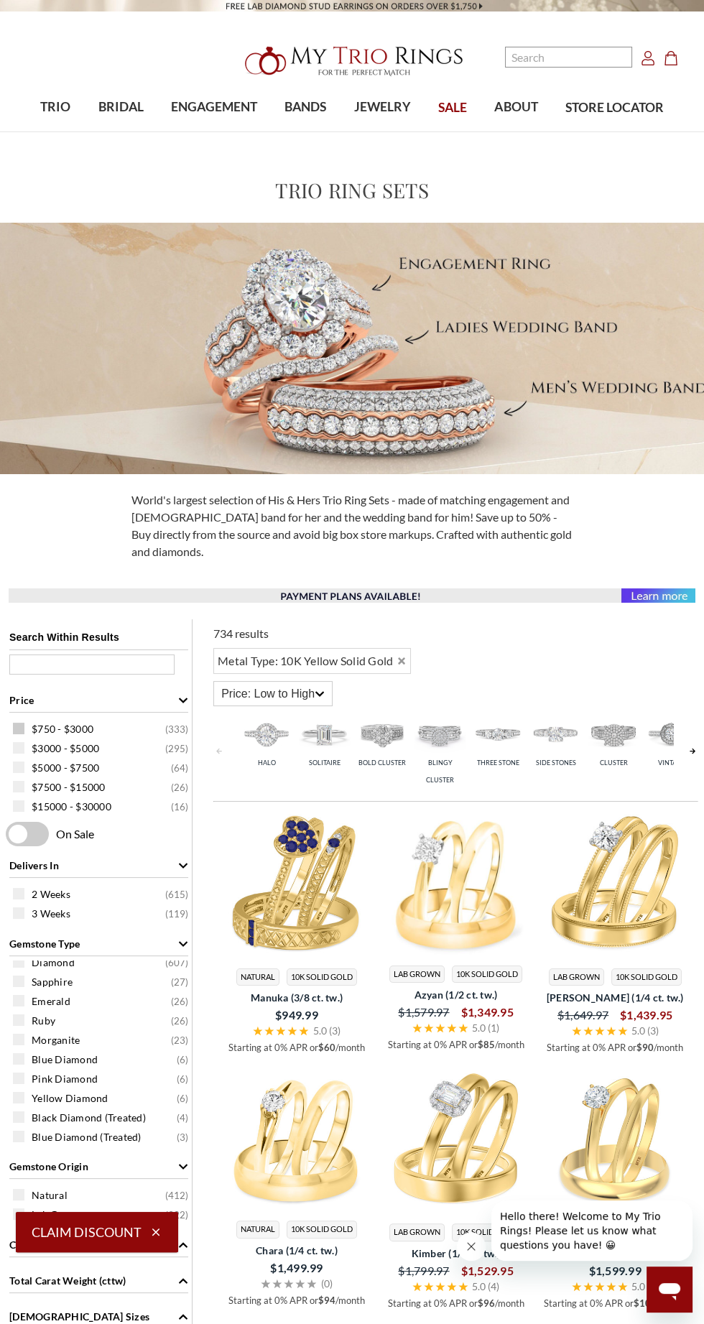
click at [56, 723] on span "$750 - $3000" at bounding box center [63, 729] width 62 height 14
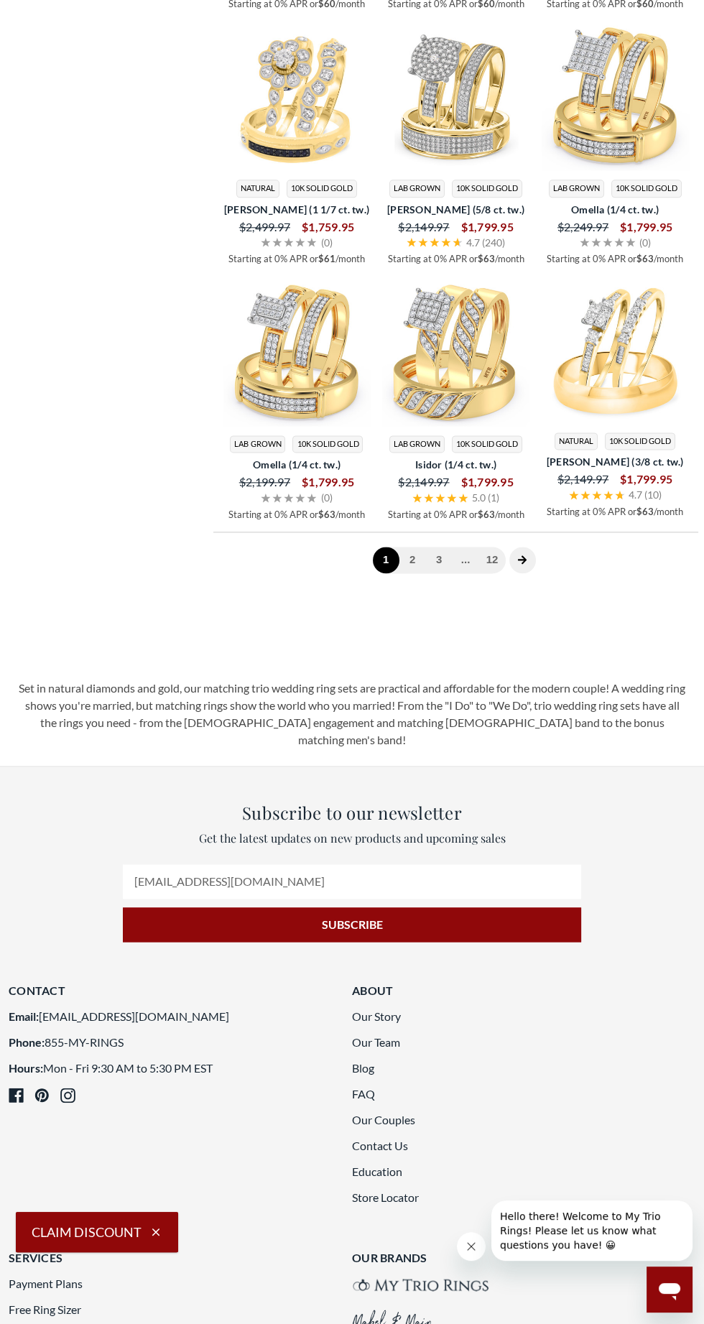
scroll to position [2608, 0]
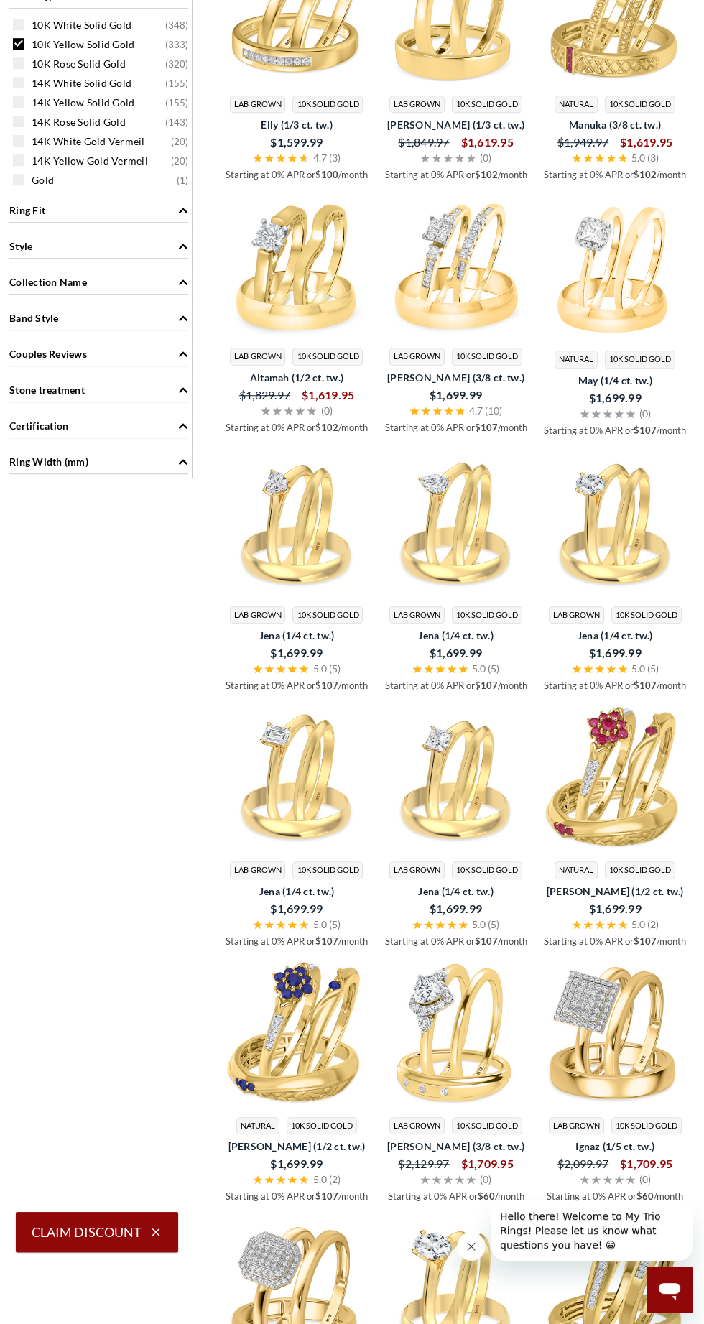
select select "US"
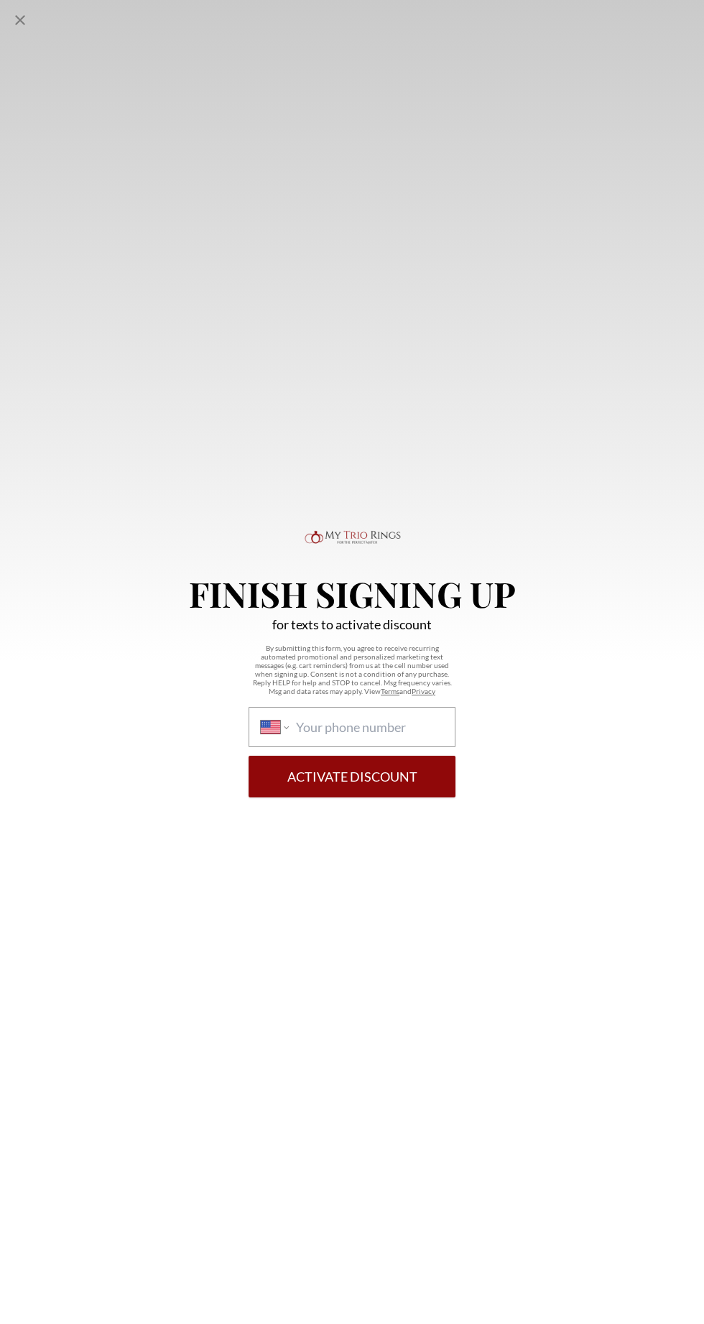
scroll to position [326, 0]
click at [17, 13] on icon "Close popup" at bounding box center [19, 19] width 17 height 17
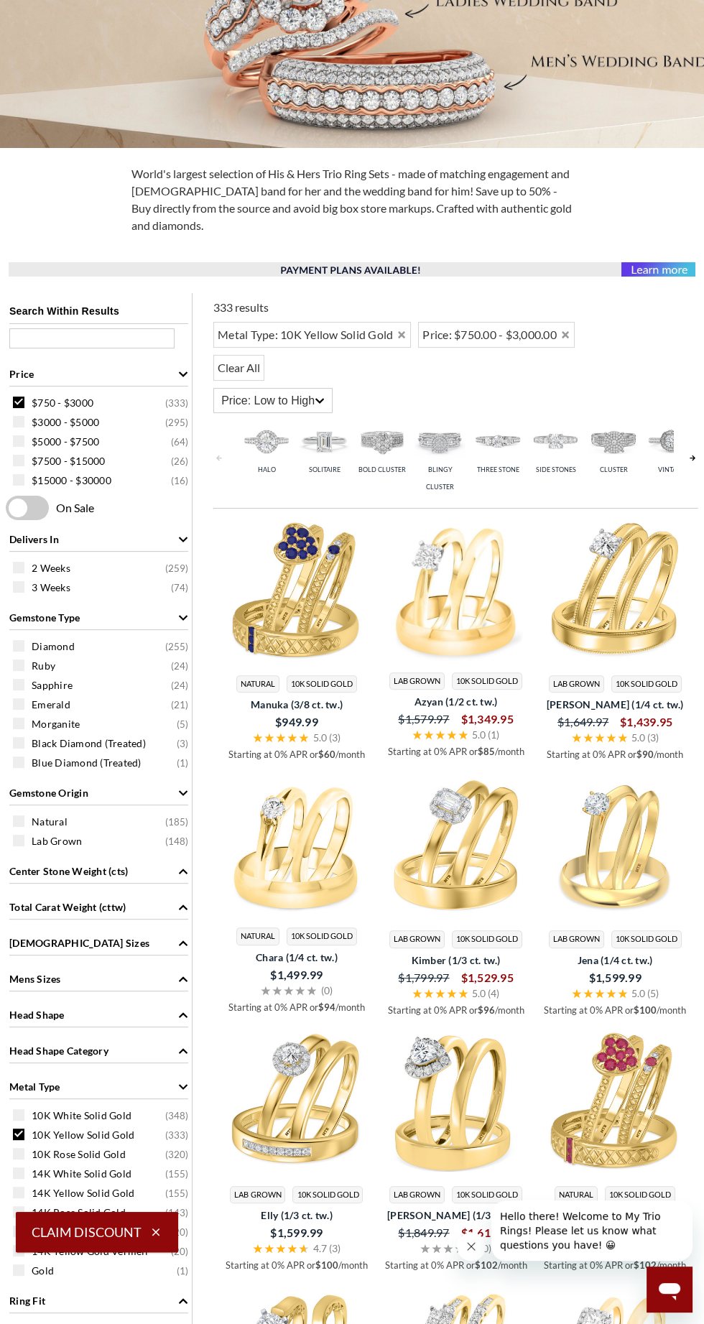
scroll to position [566, 0]
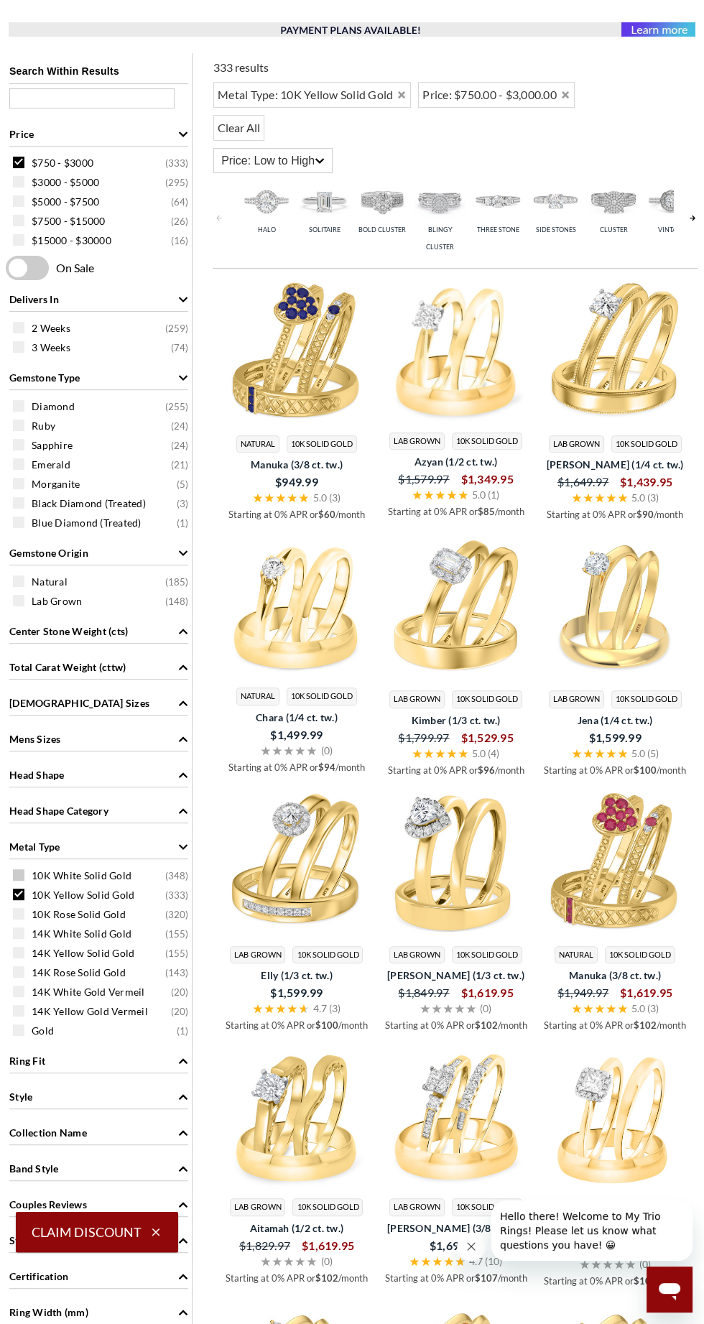
click at [18, 872] on span at bounding box center [18, 874] width 11 height 11
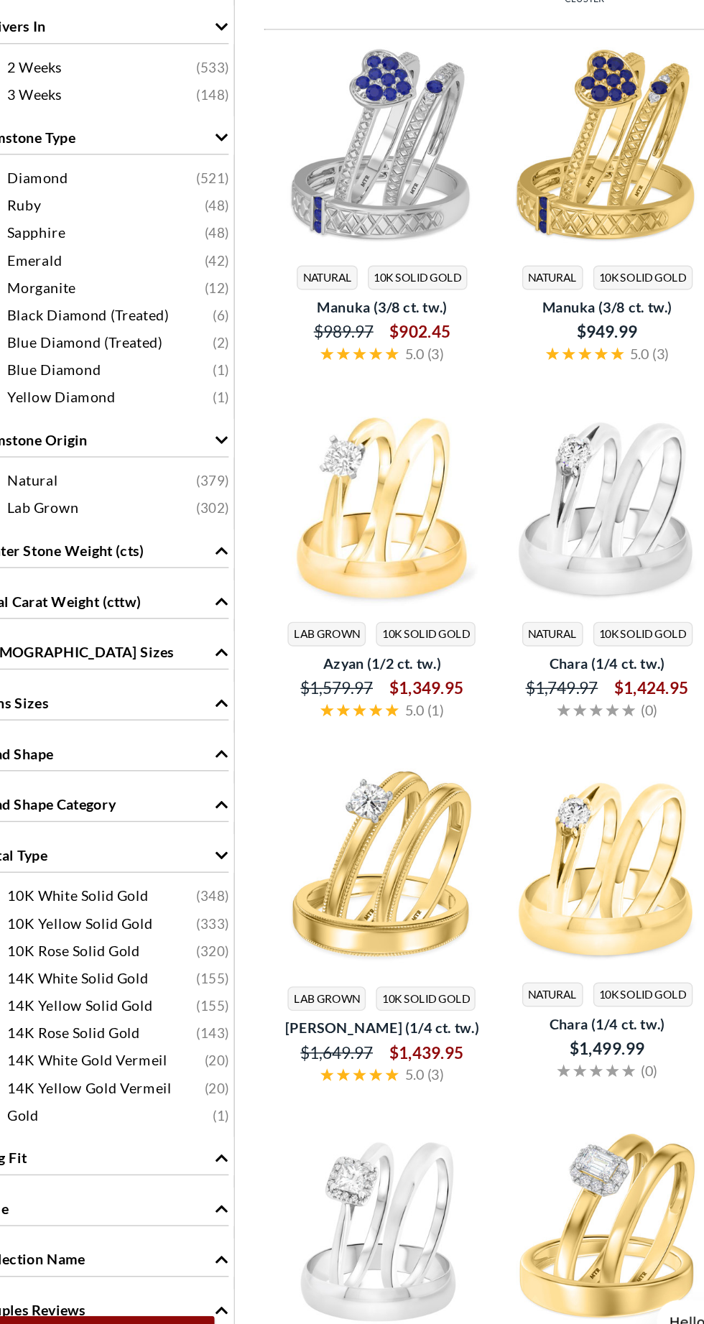
scroll to position [566, 0]
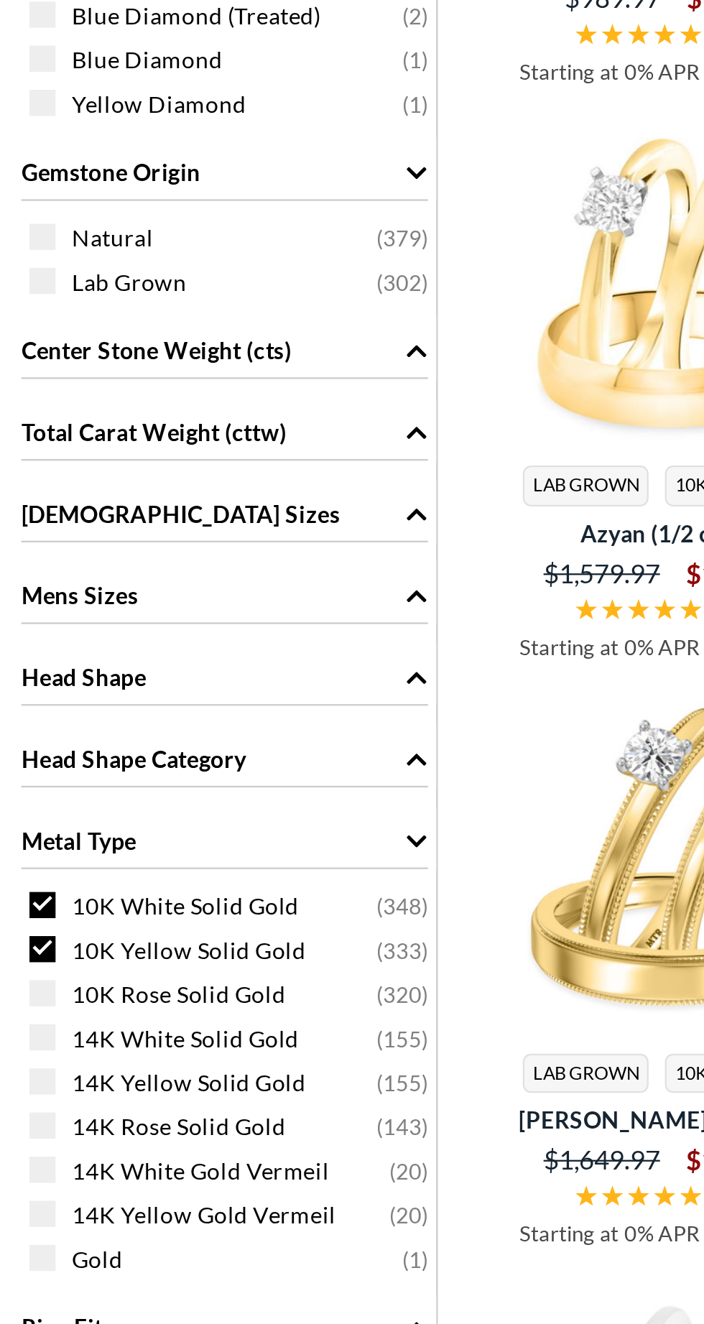
click at [55, 911] on span "10K White Solid Gold" at bounding box center [82, 914] width 100 height 14
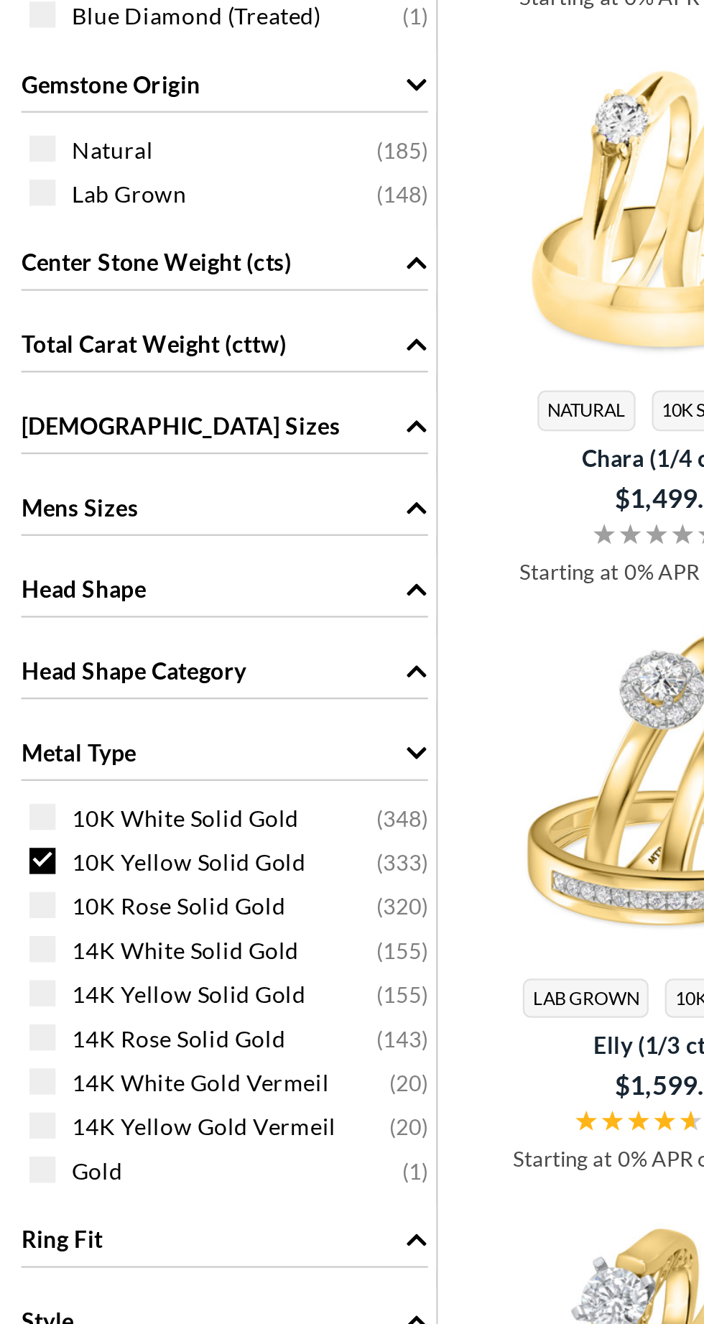
click at [77, 895] on span "10K Yellow Solid Gold" at bounding box center [83, 895] width 103 height 14
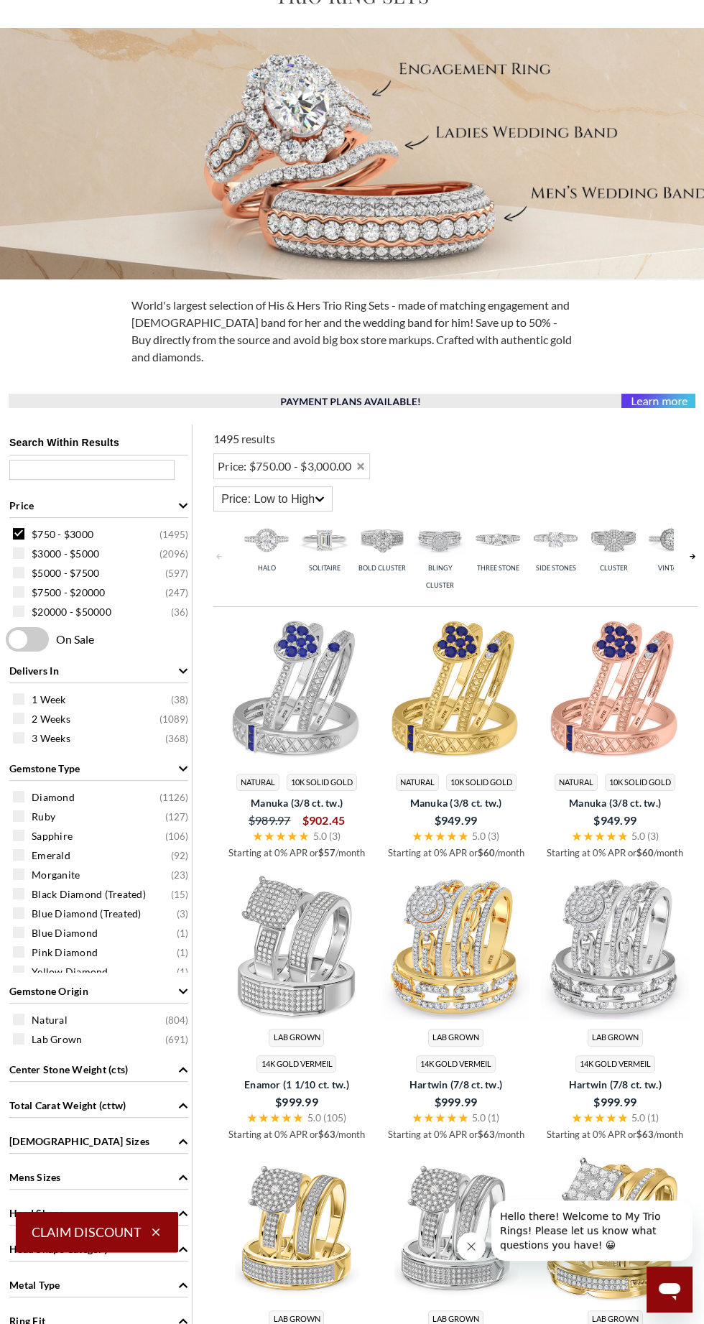
scroll to position [194, 0]
click at [34, 534] on span "$750 - $3000" at bounding box center [63, 535] width 62 height 14
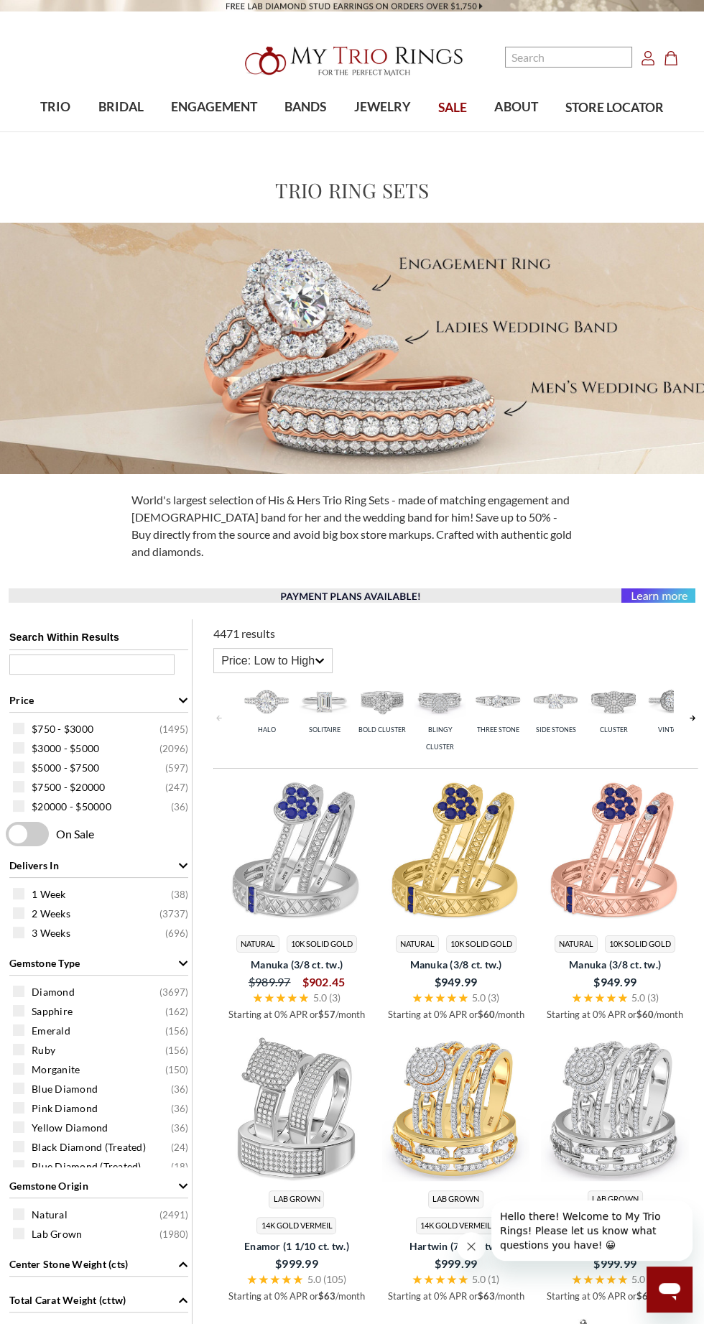
click at [442, 117] on link "SALE" at bounding box center [453, 108] width 56 height 47
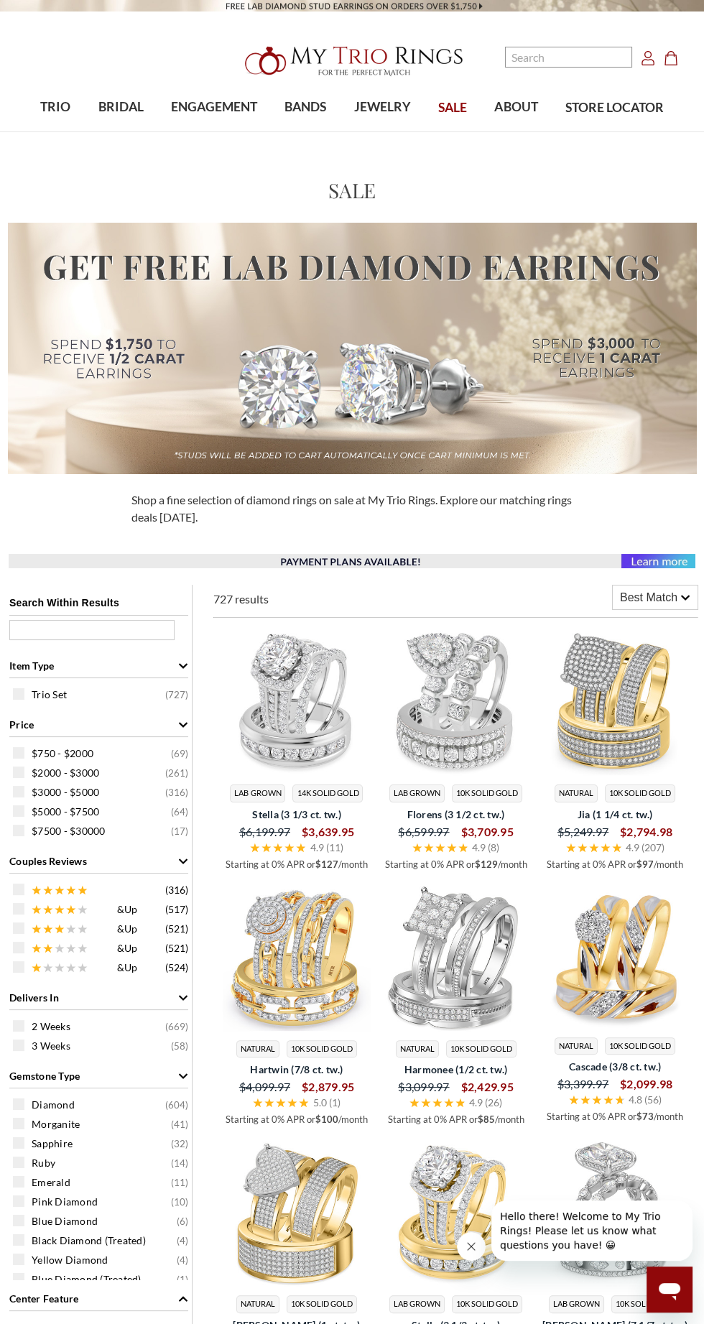
click at [655, 598] on span "Best Match" at bounding box center [648, 597] width 57 height 17
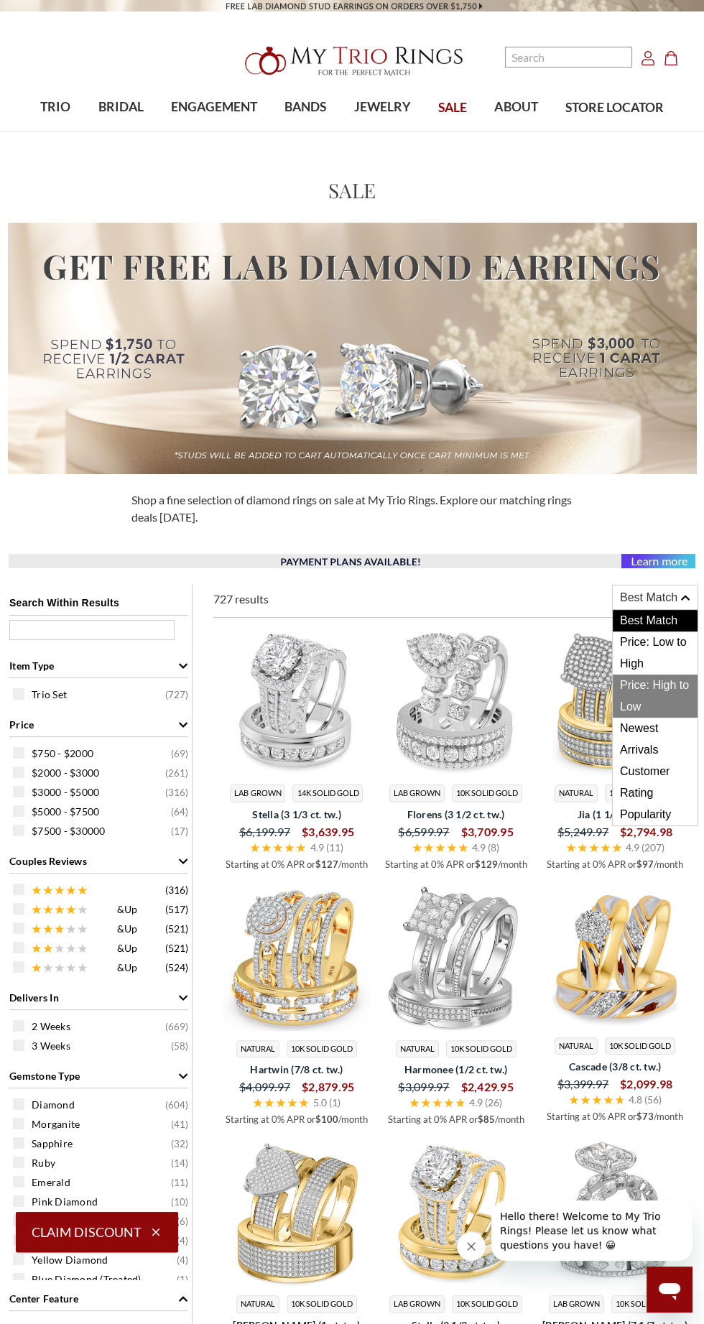
click at [657, 685] on span "Price: High to Low" at bounding box center [655, 696] width 85 height 43
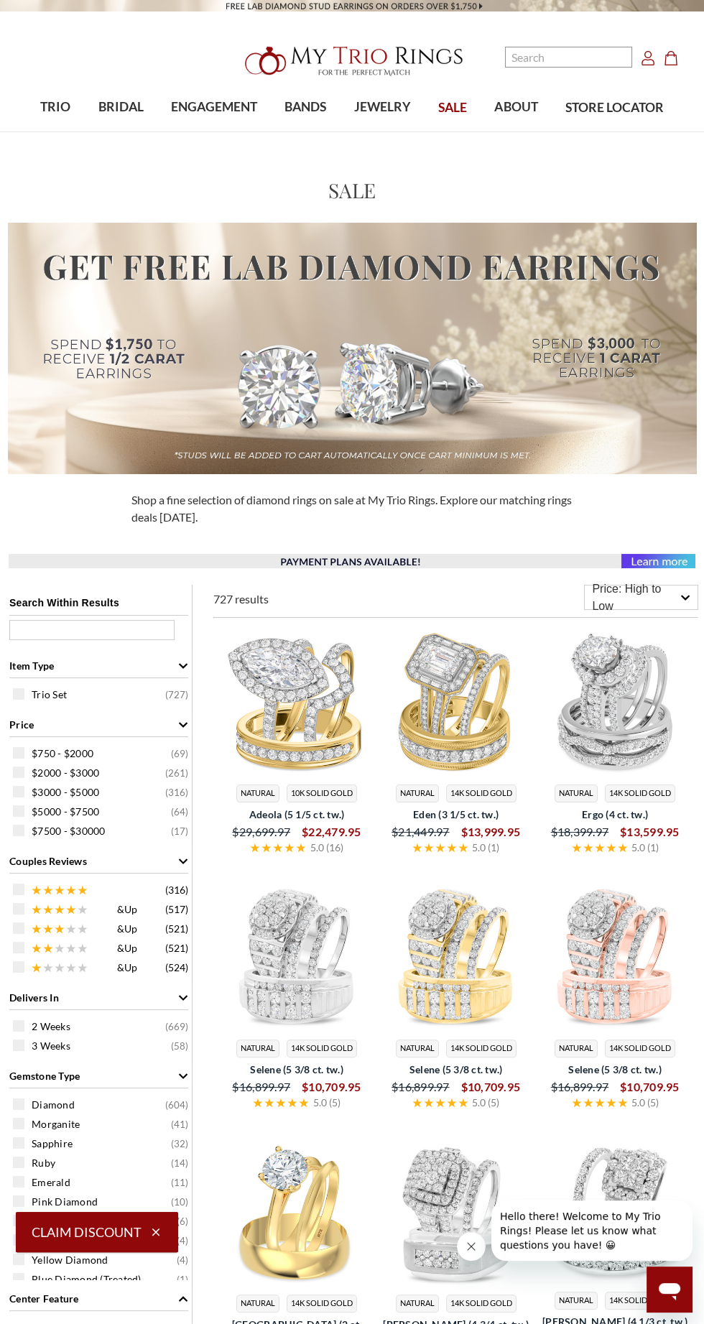
click at [659, 634] on img at bounding box center [615, 701] width 148 height 148
click at [647, 605] on span "Price: High to Low" at bounding box center [636, 597] width 88 height 34
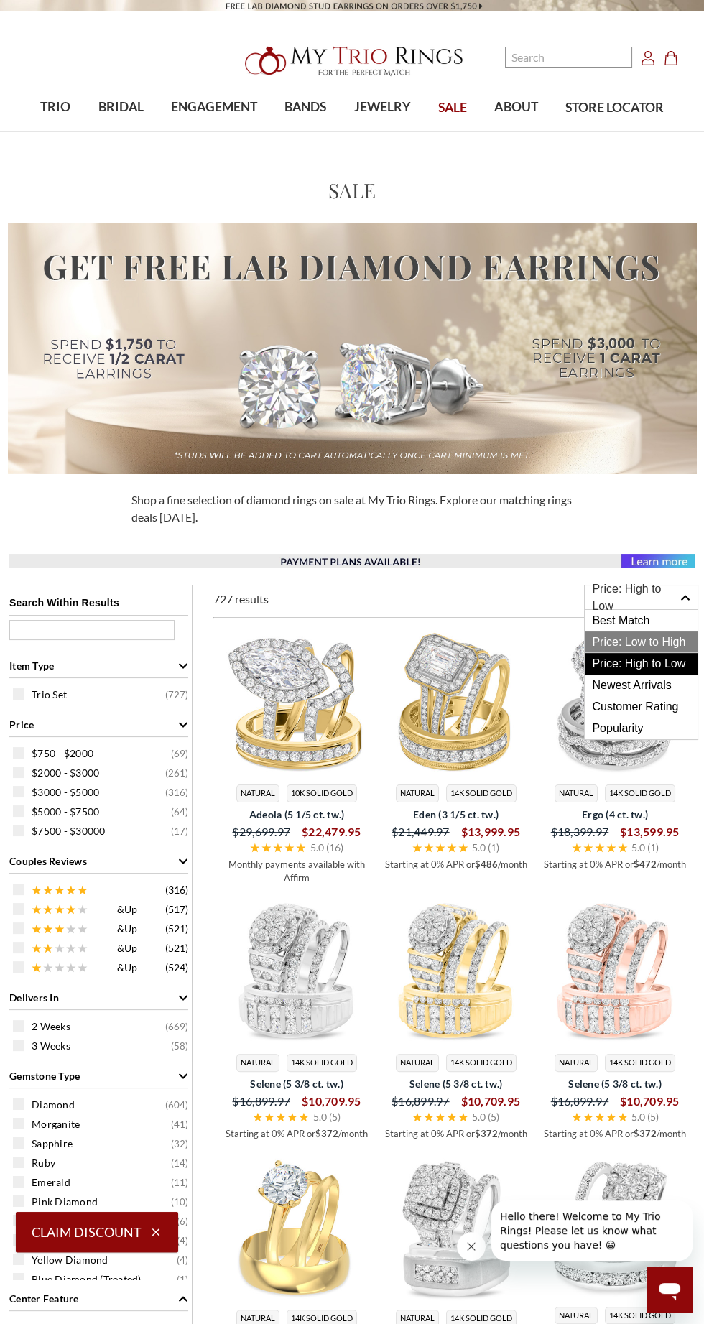
click at [644, 646] on span "Price: Low to High" at bounding box center [641, 642] width 113 height 22
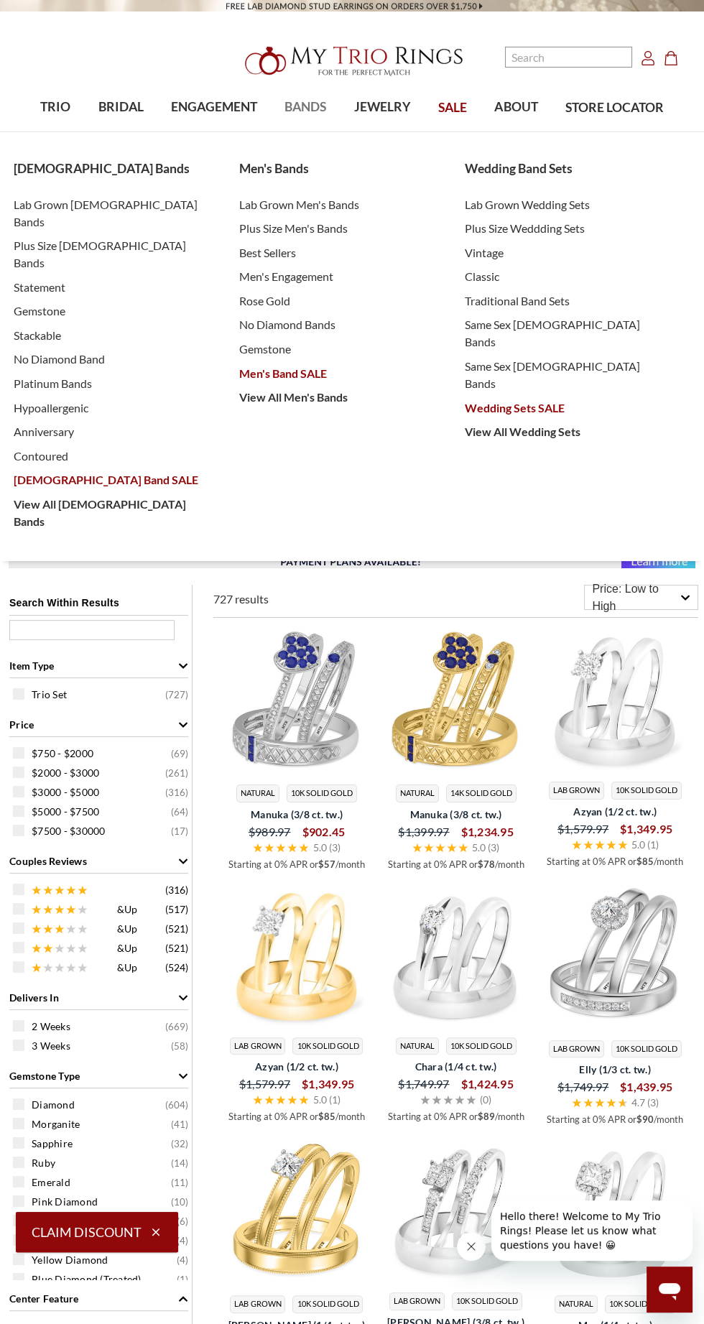
click at [300, 108] on span "BANDS" at bounding box center [305, 107] width 42 height 19
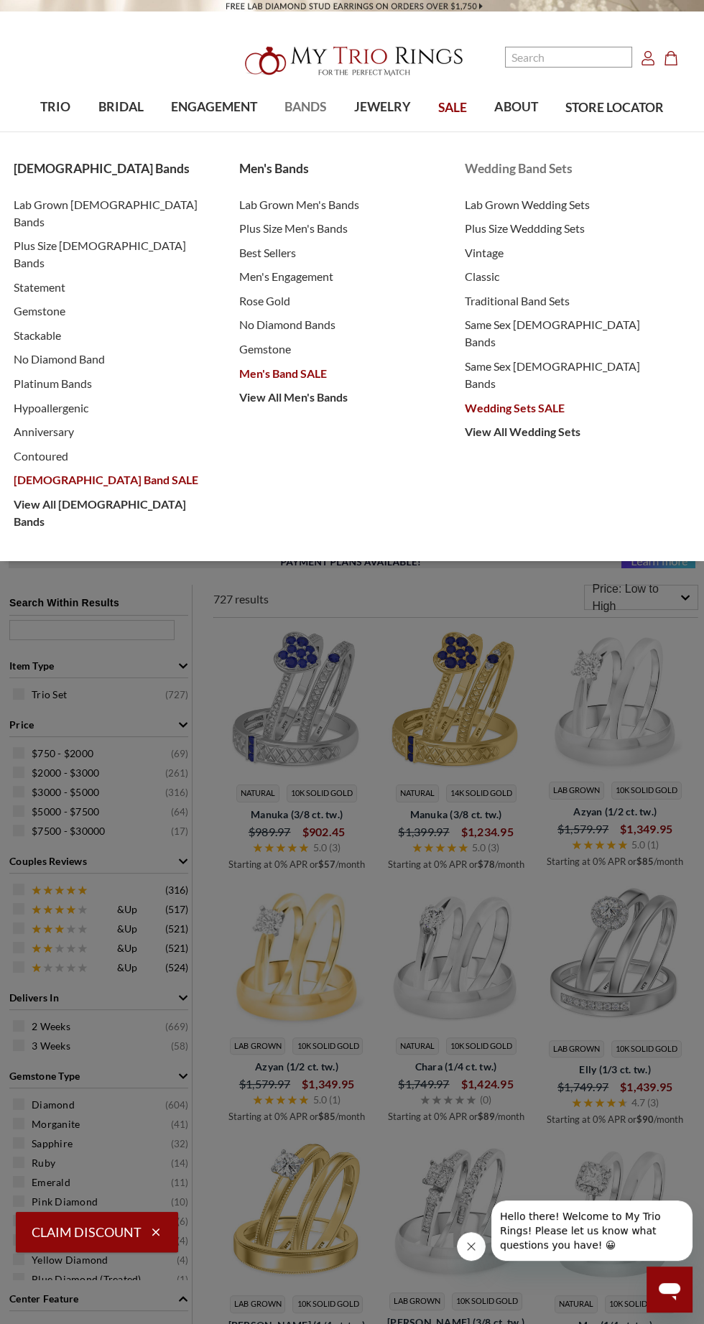
click at [501, 399] on span "Wedding Sets SALE" at bounding box center [563, 407] width 197 height 17
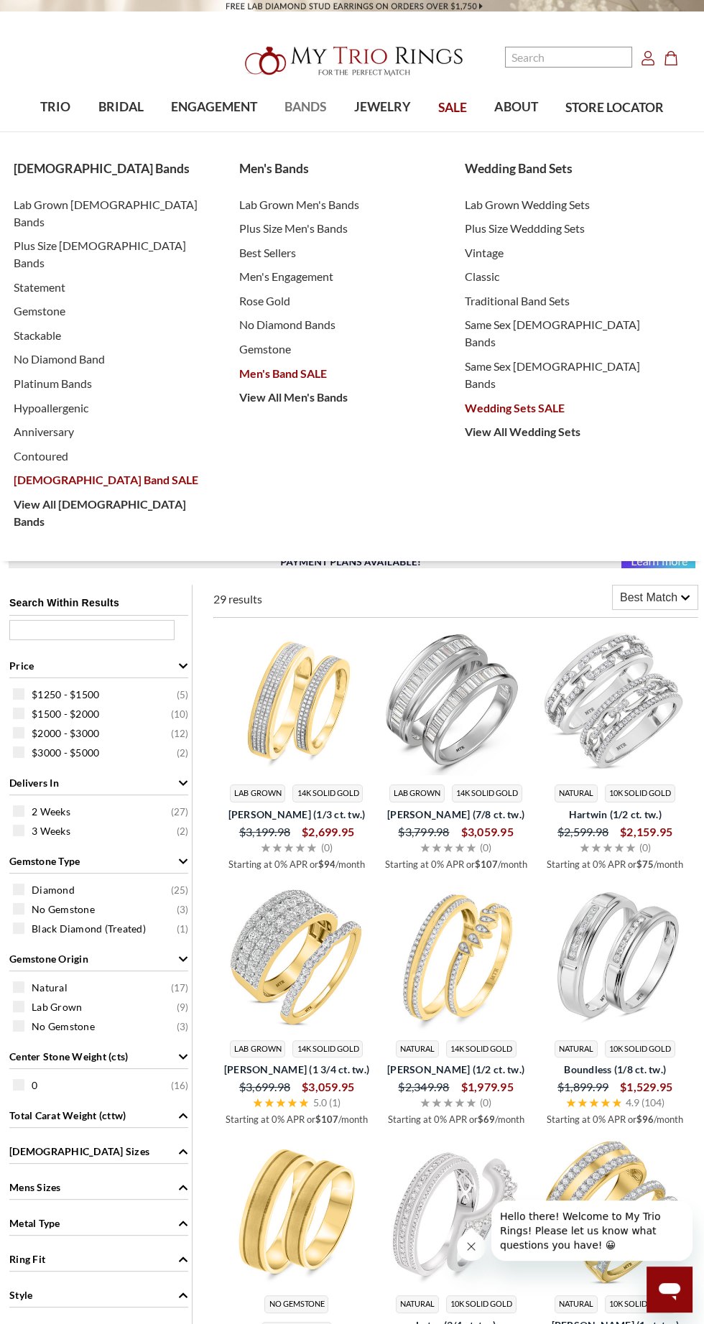
click at [292, 117] on link "BANDS" at bounding box center [305, 107] width 69 height 47
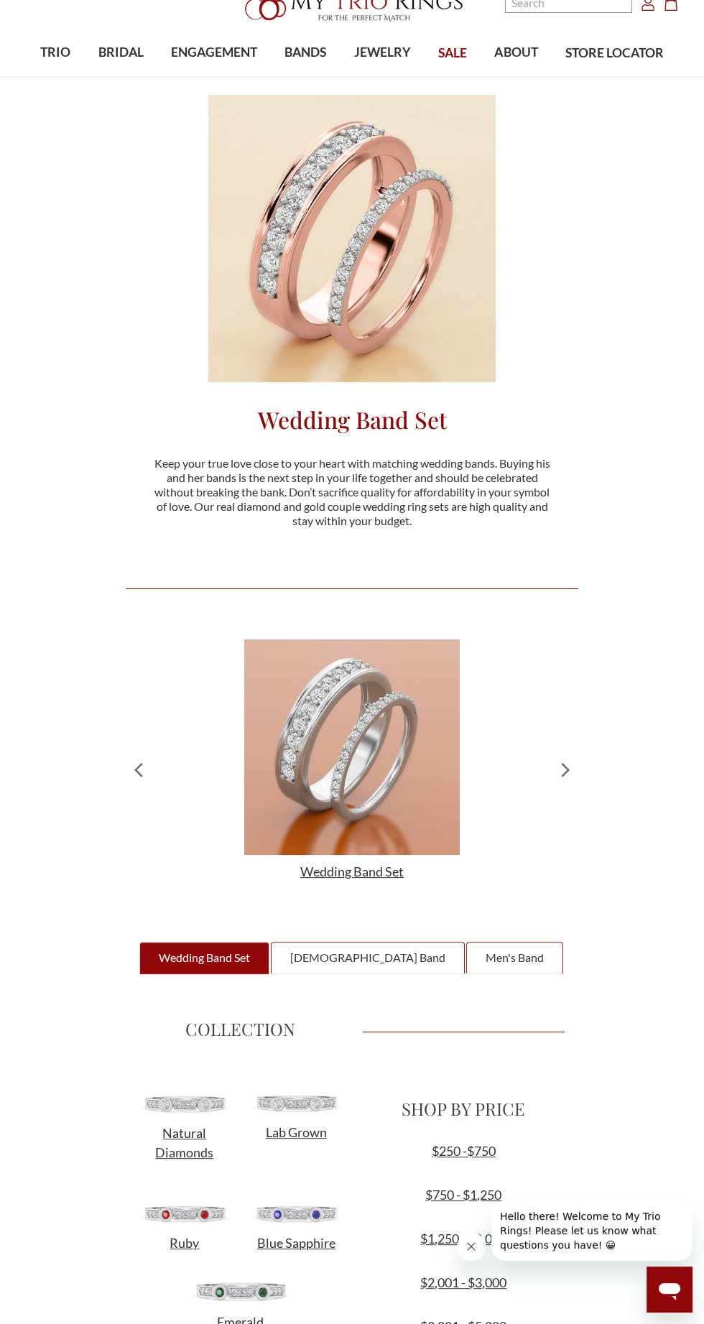
scroll to position [135, 0]
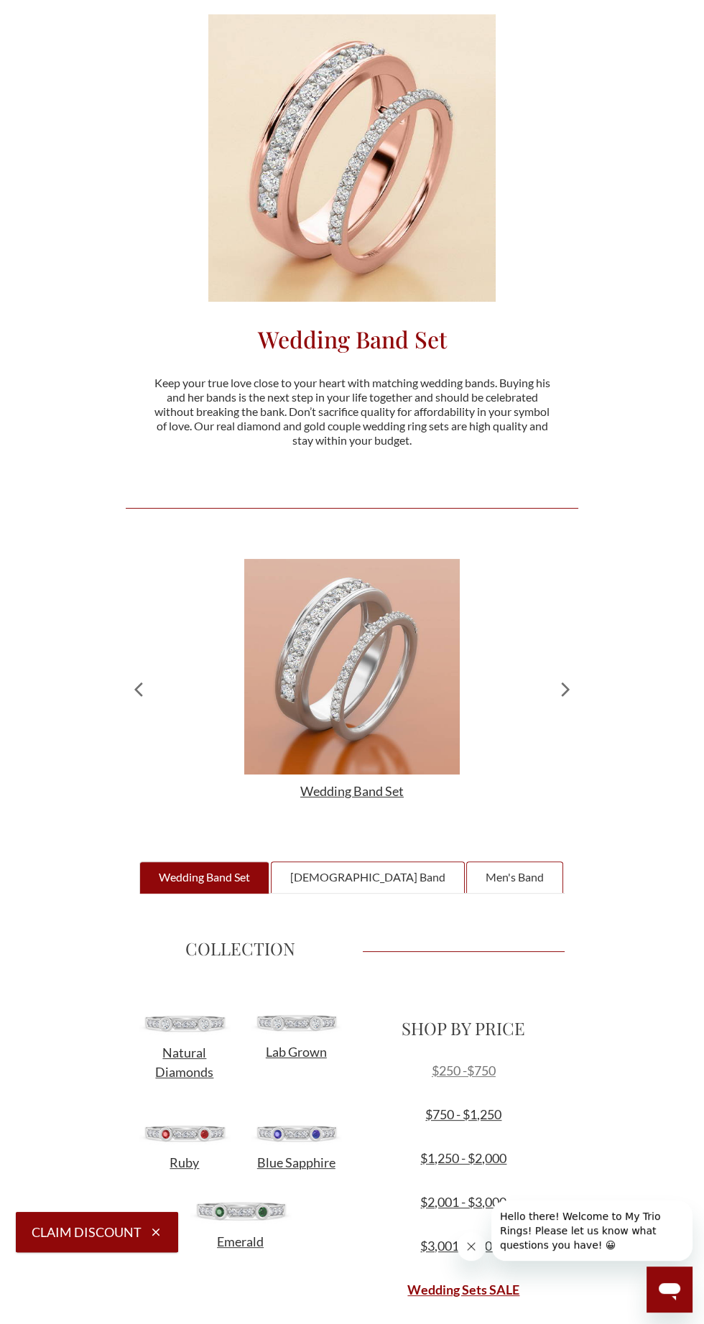
click at [465, 1066] on link "$250 -$750" at bounding box center [464, 1070] width 64 height 16
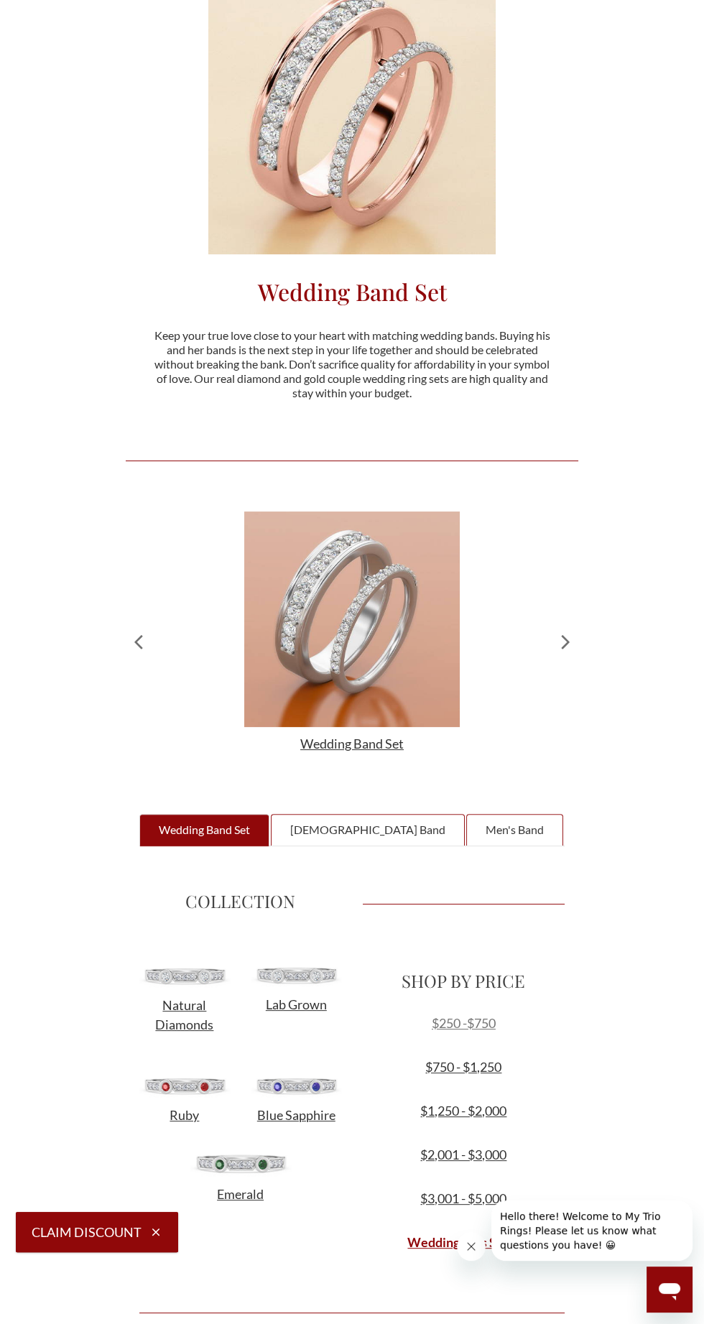
scroll to position [238, 0]
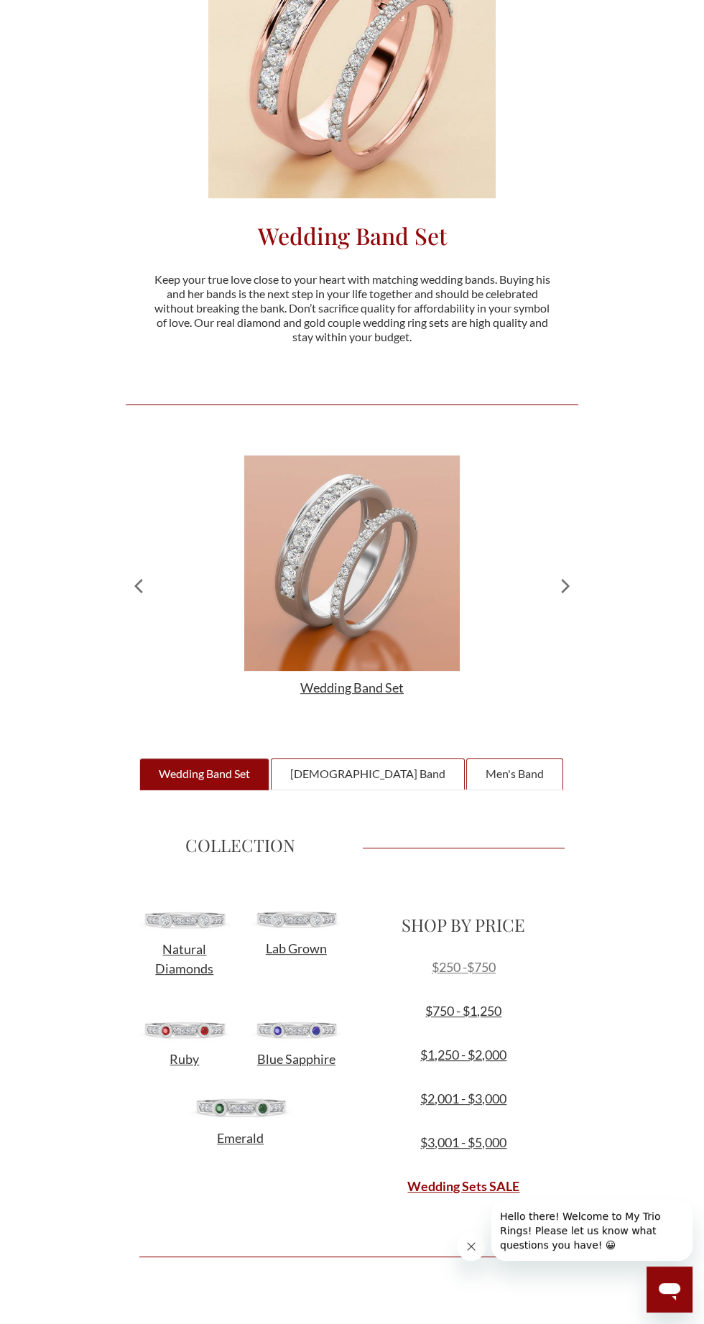
click at [468, 959] on link "$250 -$750" at bounding box center [464, 967] width 64 height 16
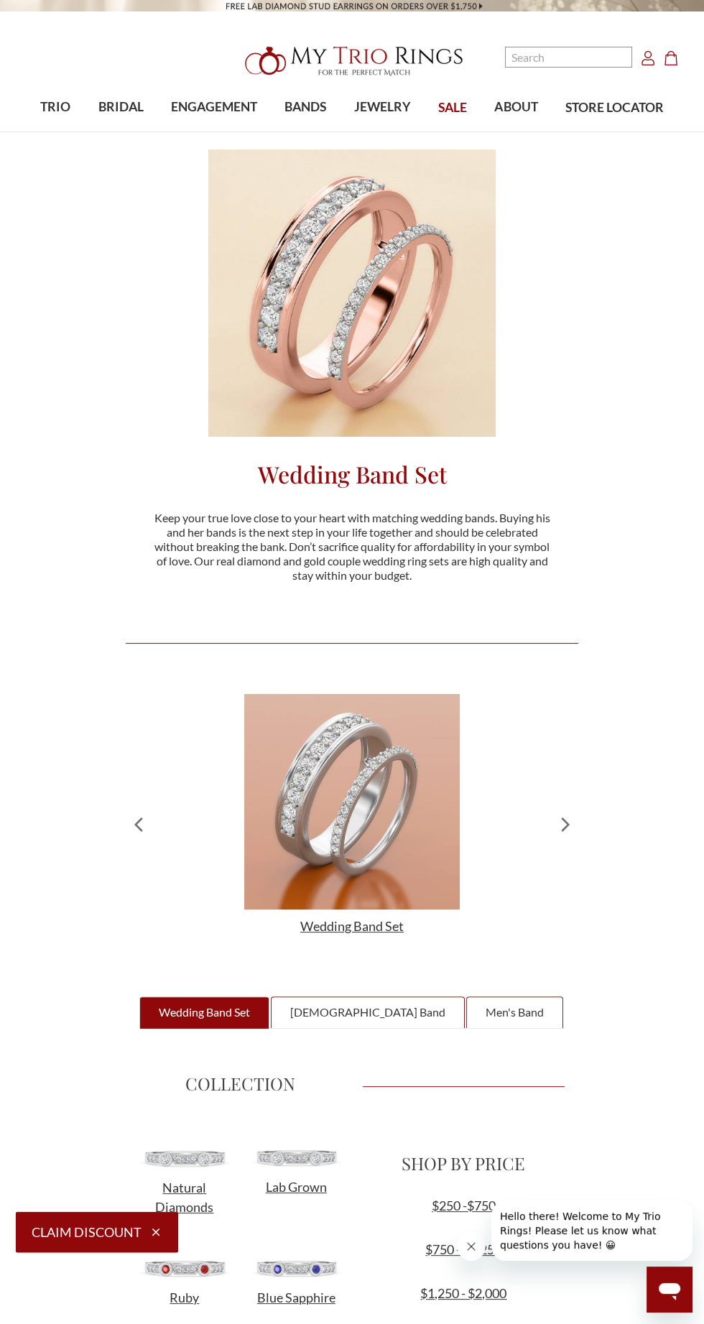
click at [511, 92] on nav "Search Search Search Account Account Cart Cart 0" at bounding box center [597, 48] width 197 height 97
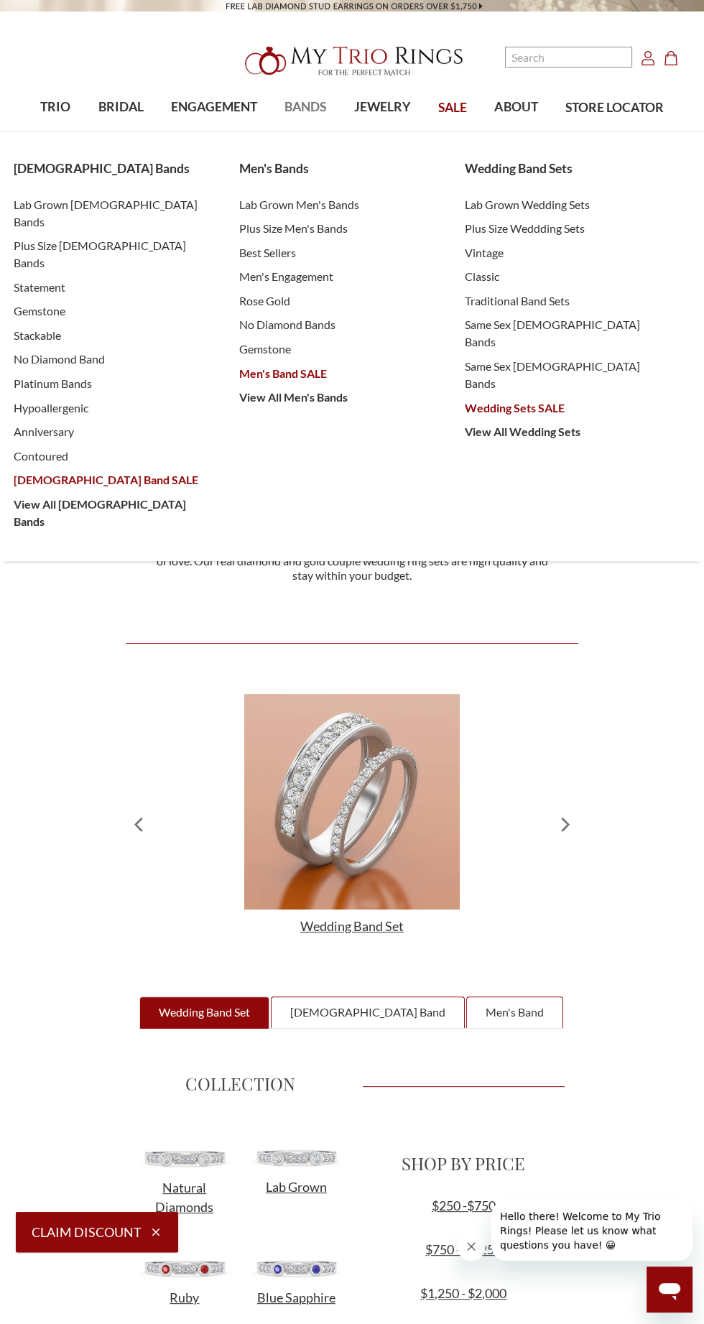
click at [309, 103] on span "BANDS" at bounding box center [305, 107] width 42 height 19
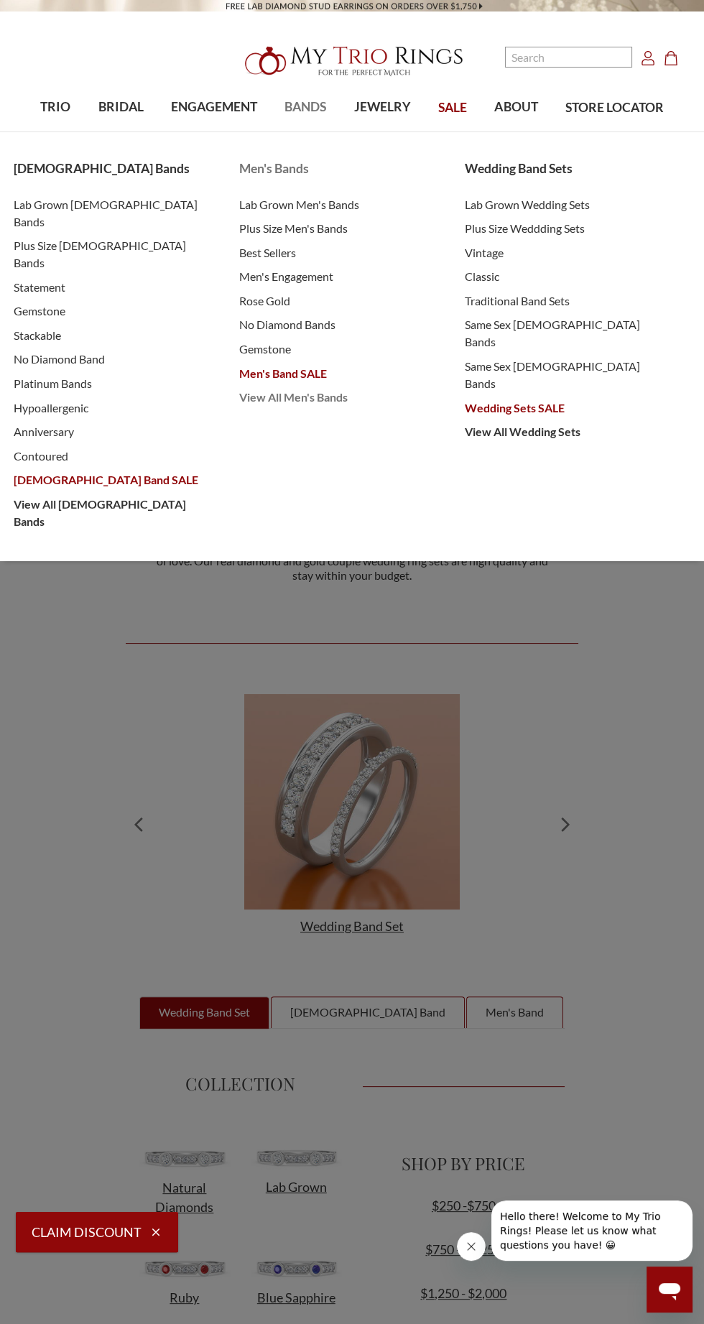
click at [305, 401] on span "View All Men's Bands" at bounding box center [337, 397] width 197 height 17
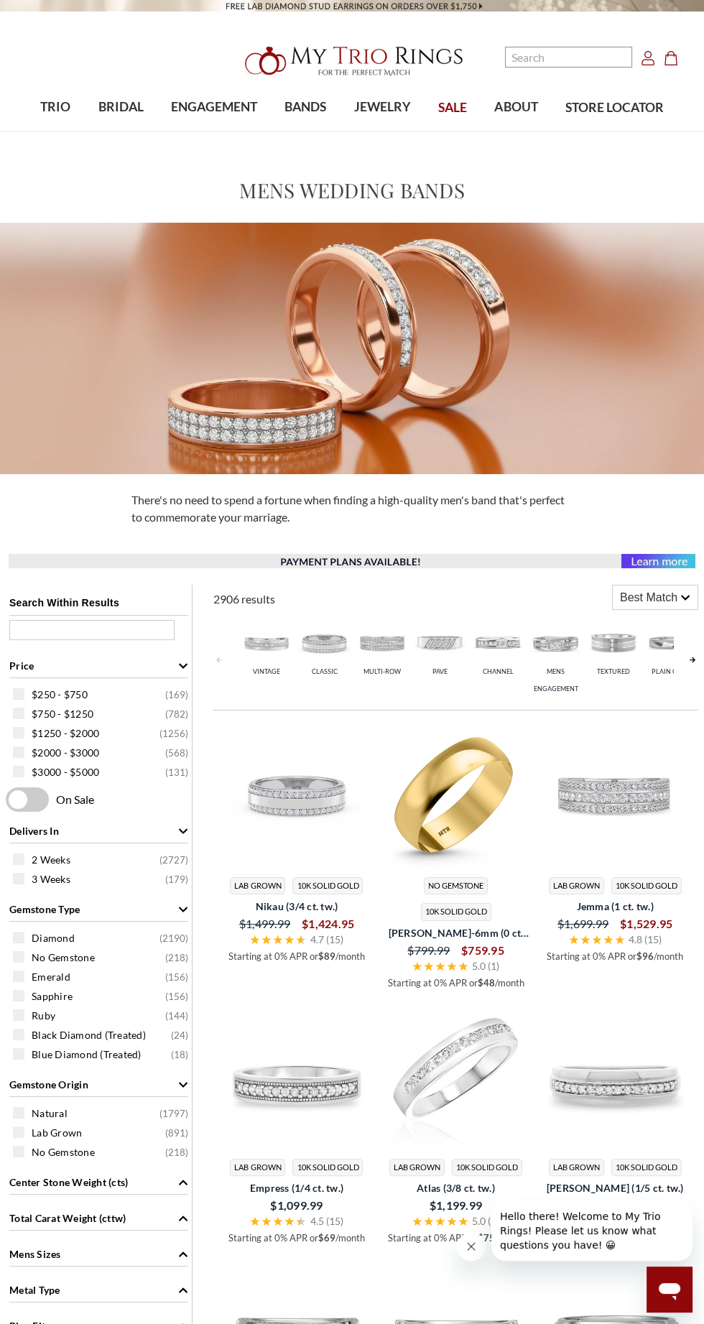
click at [657, 602] on span "Best Match" at bounding box center [648, 597] width 57 height 17
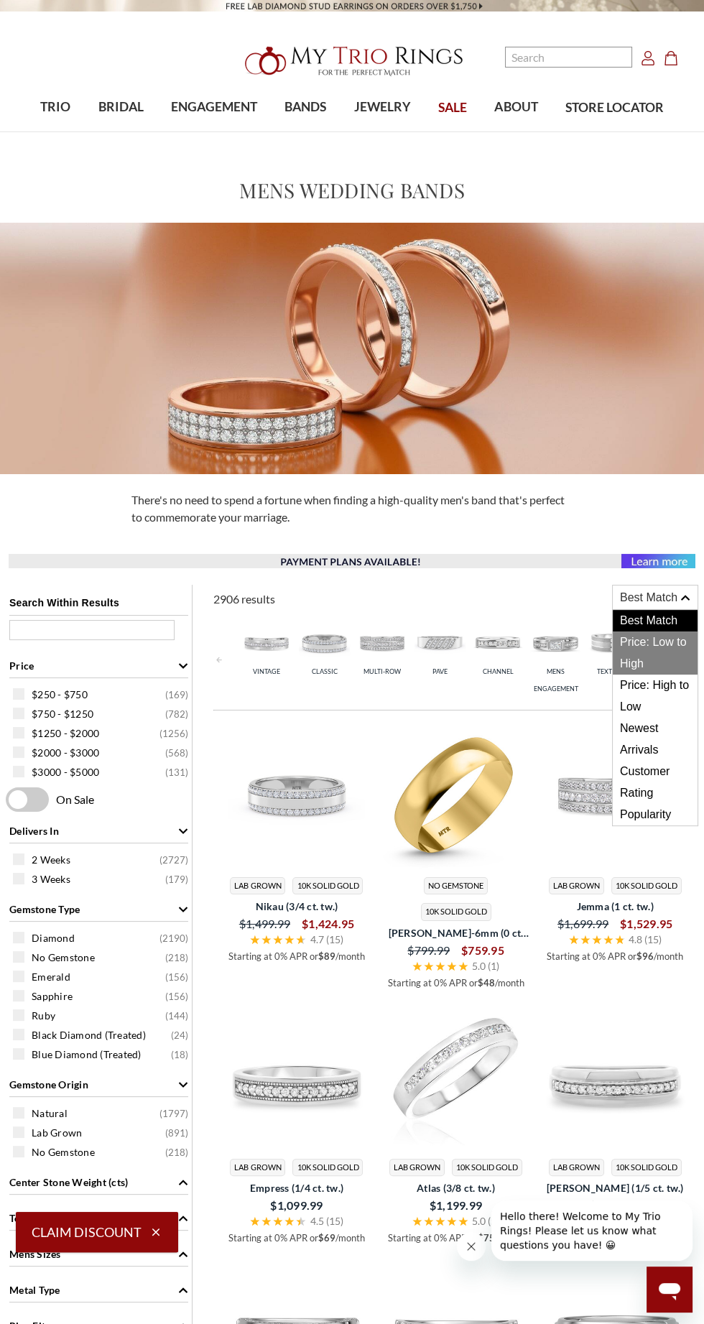
click at [651, 669] on span "Price: Low to High" at bounding box center [655, 652] width 85 height 43
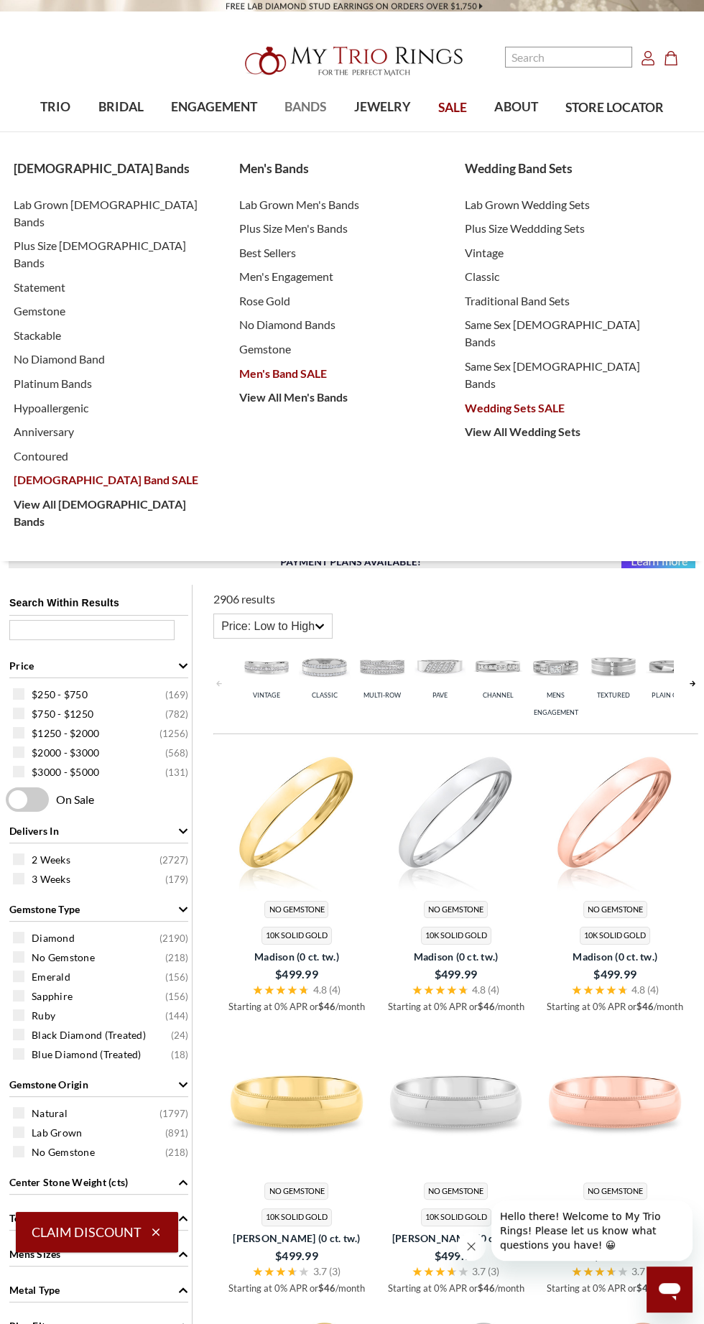
click at [292, 116] on span "BANDS" at bounding box center [305, 107] width 42 height 19
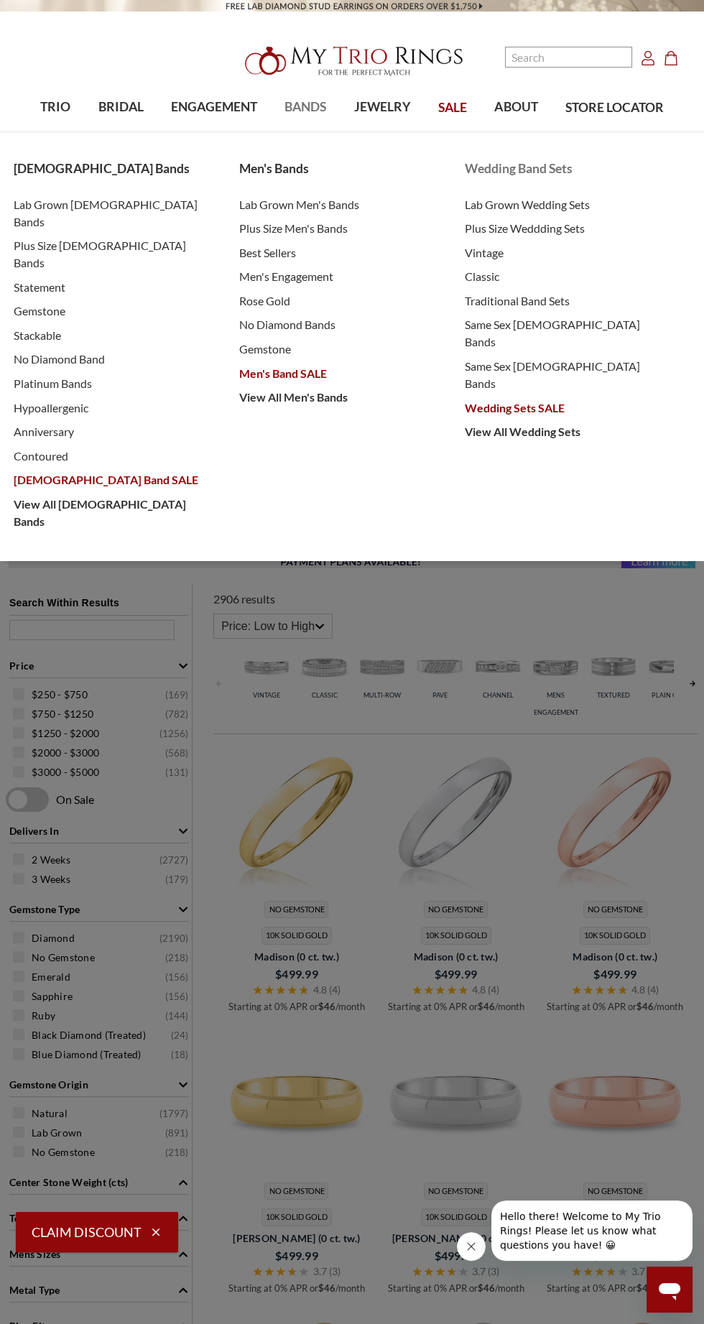
click at [476, 399] on span "Wedding Sets SALE" at bounding box center [563, 407] width 197 height 17
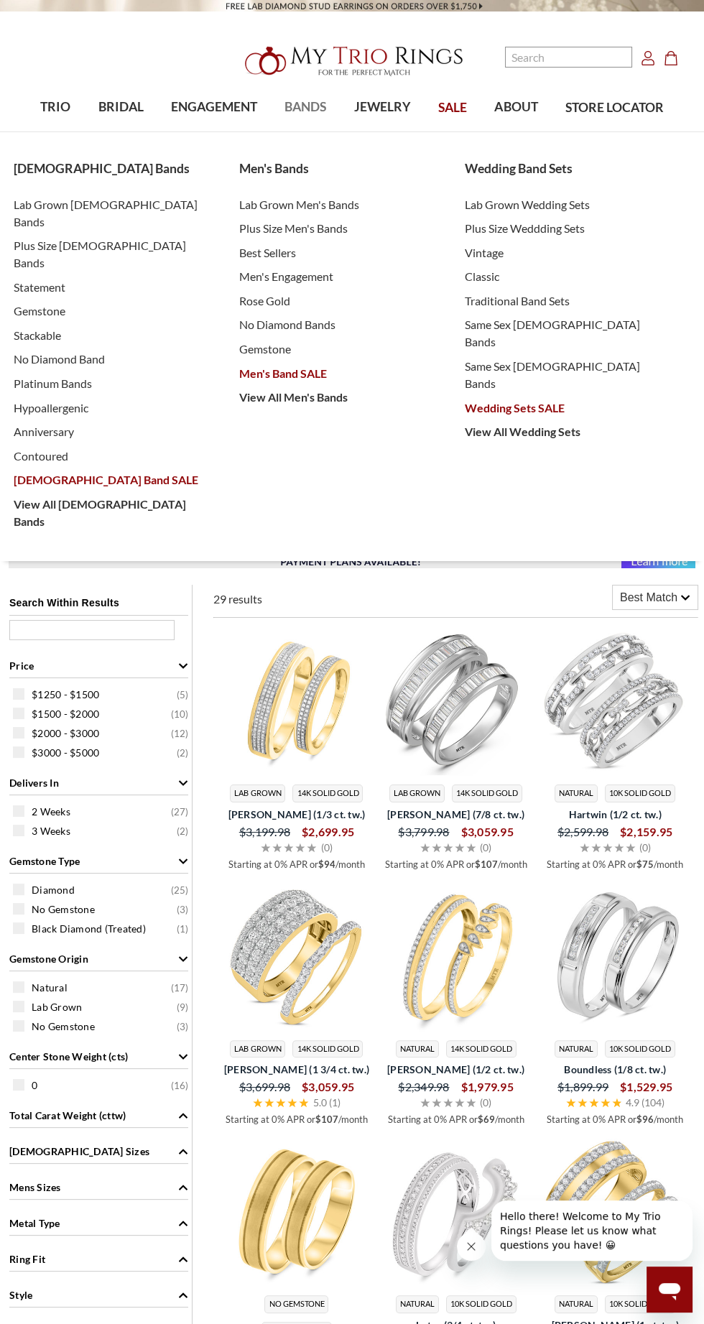
click at [302, 106] on span "BANDS" at bounding box center [305, 107] width 42 height 19
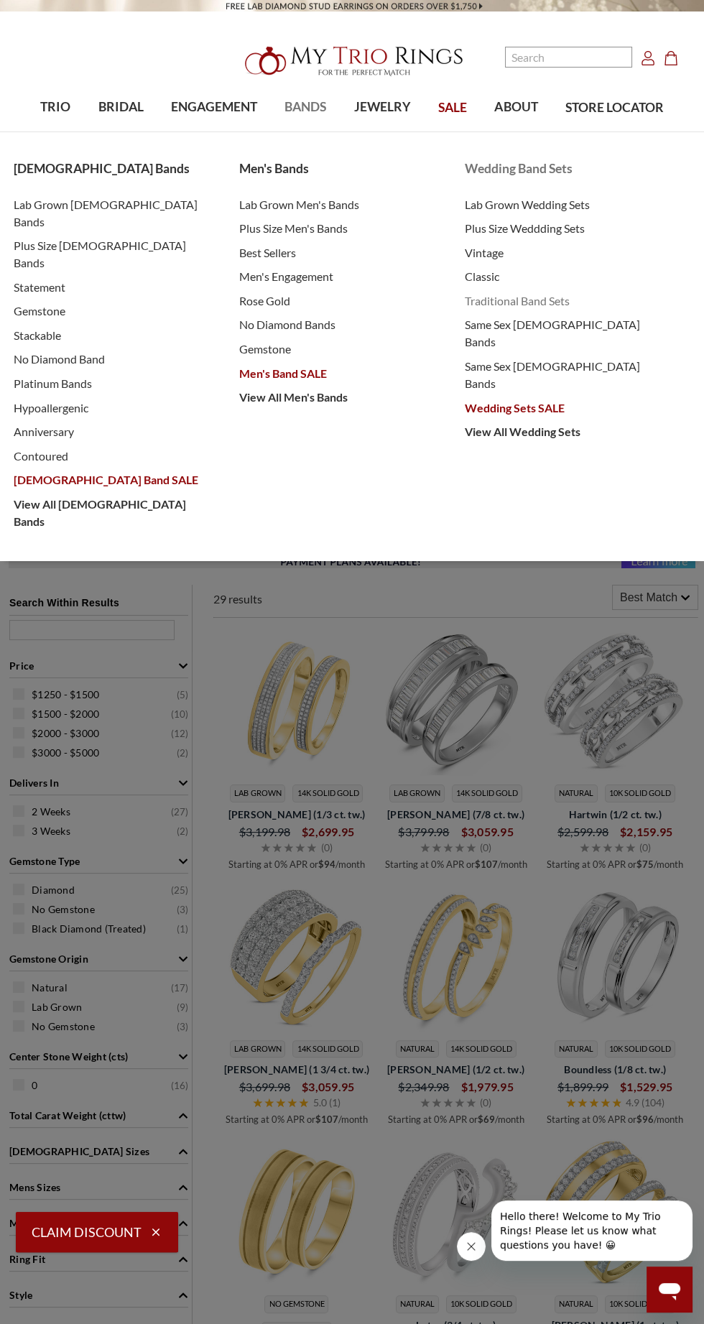
click at [524, 304] on span "Traditional Band Sets" at bounding box center [563, 300] width 197 height 17
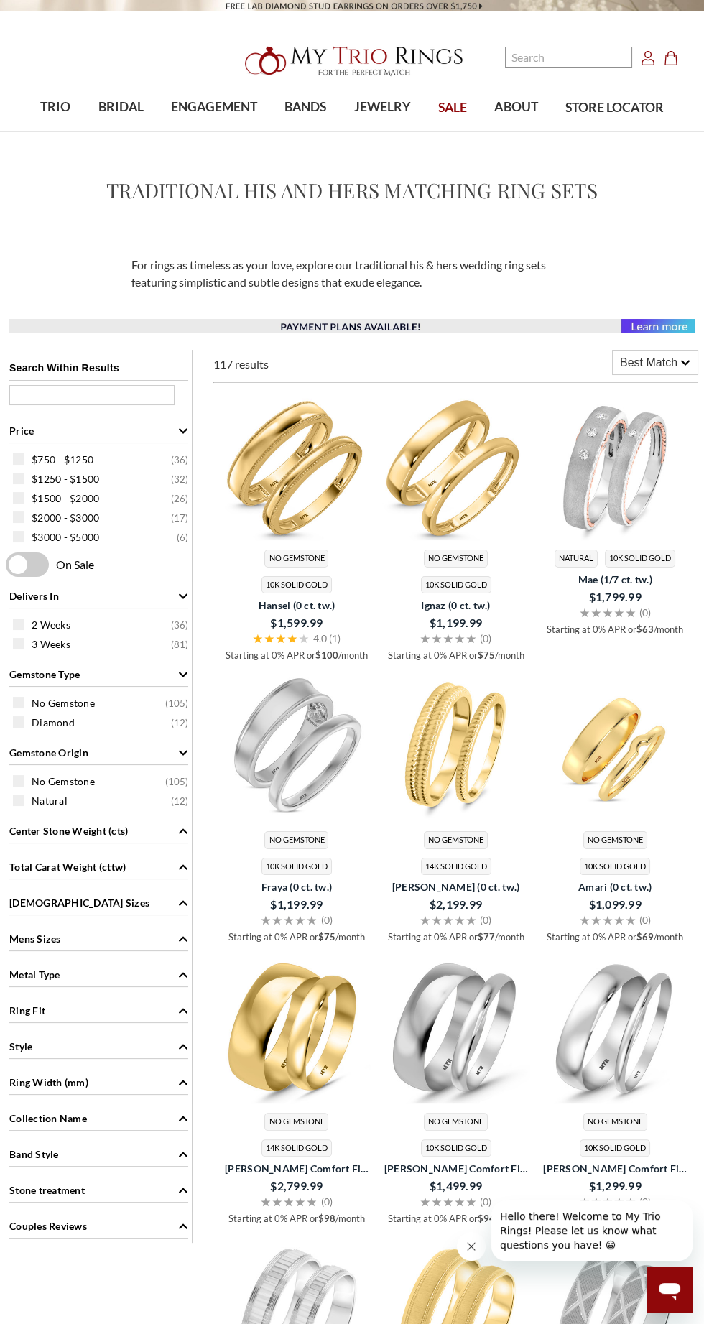
click at [664, 369] on span "Best Match" at bounding box center [648, 362] width 57 height 17
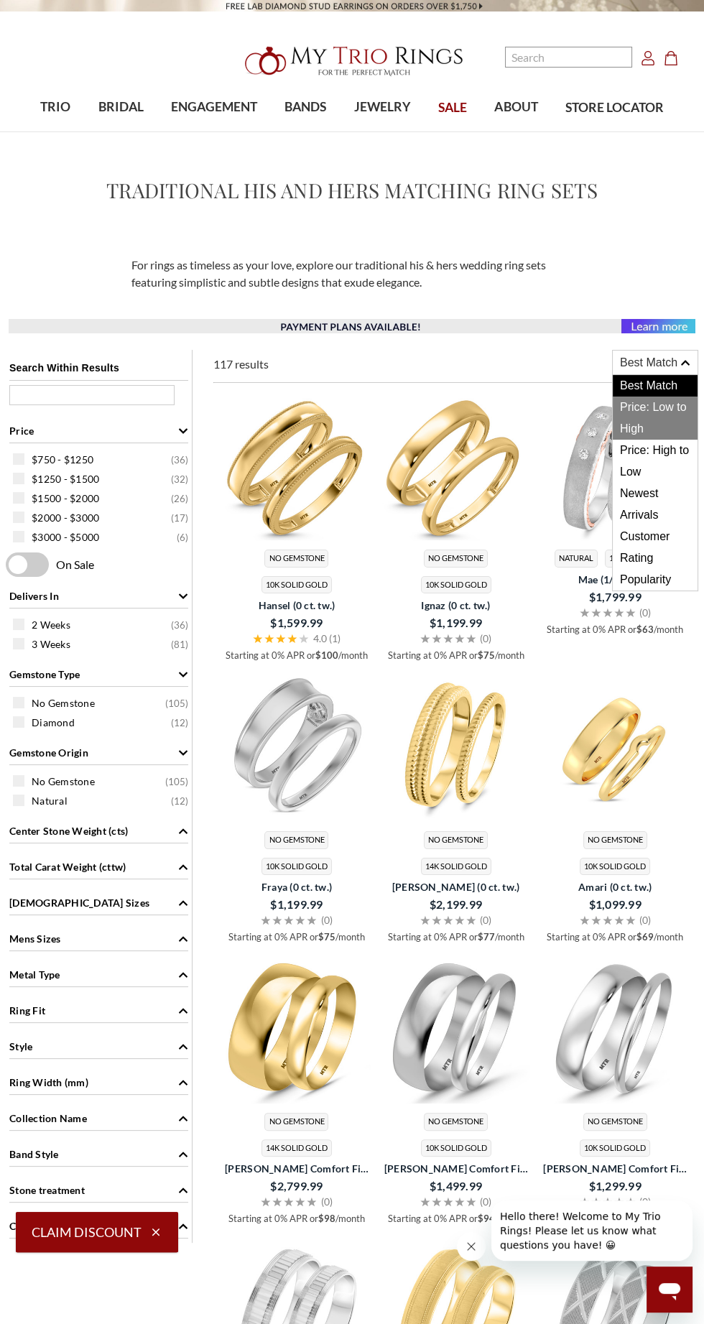
click at [646, 423] on span "Price: Low to High" at bounding box center [655, 418] width 85 height 43
